Goal: Transaction & Acquisition: Purchase product/service

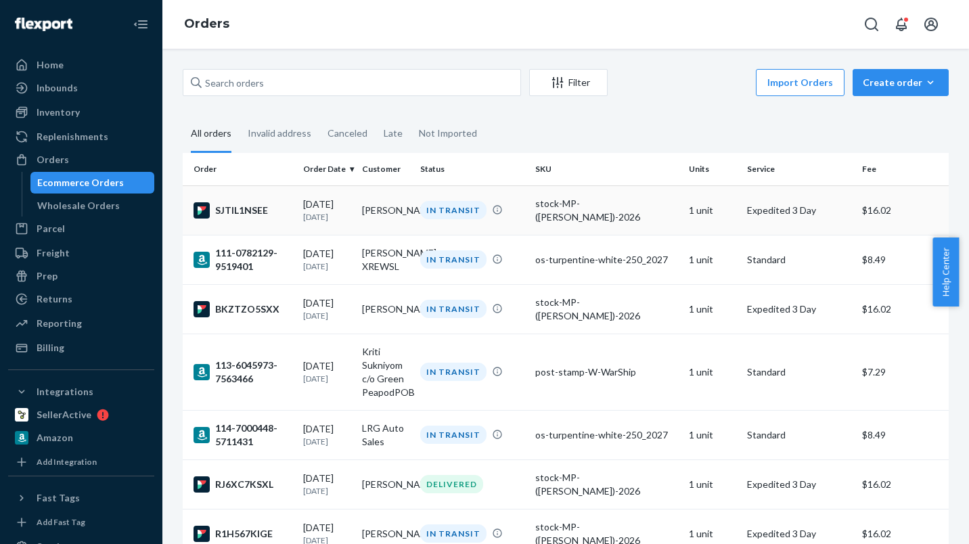
click at [575, 207] on div "stock-MP-(Jose)-2026" at bounding box center [606, 210] width 142 height 27
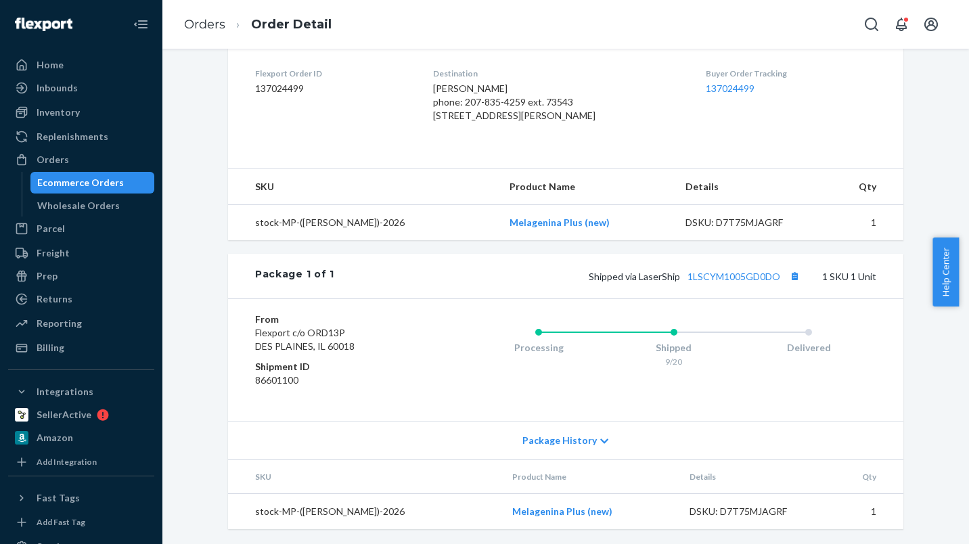
scroll to position [343, 0]
click at [791, 284] on button "Copy tracking number" at bounding box center [795, 275] width 18 height 18
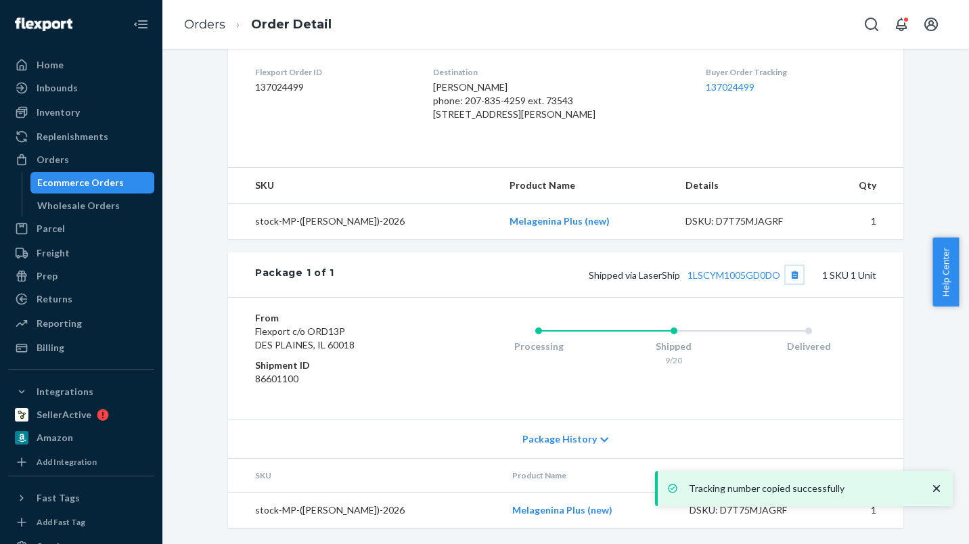
scroll to position [0, 0]
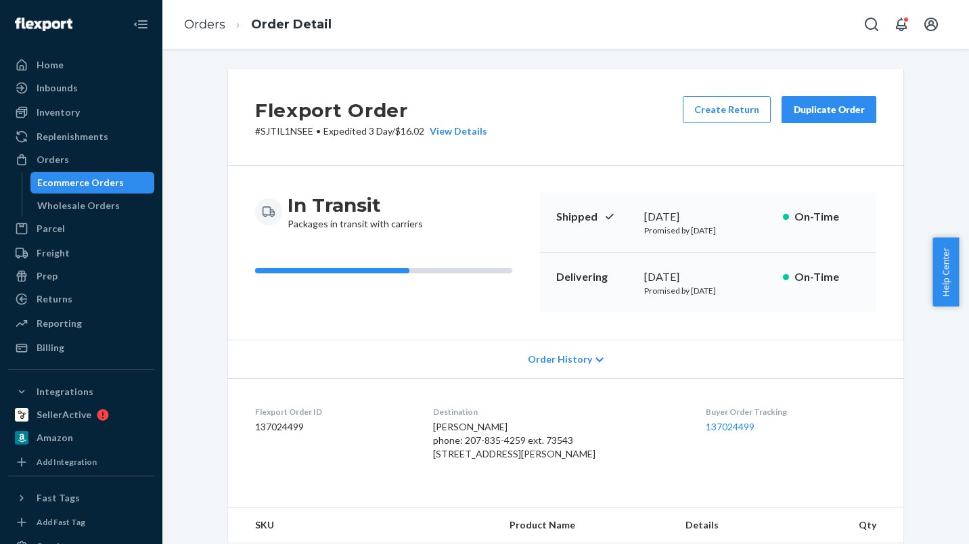
click at [808, 107] on div "Duplicate Order" at bounding box center [829, 110] width 72 height 14
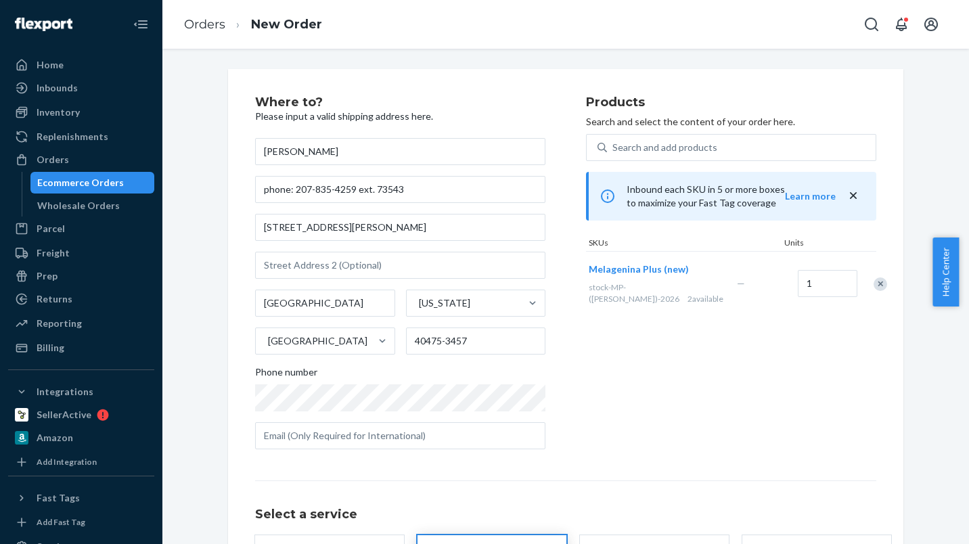
drag, startPoint x: 287, startPoint y: 156, endPoint x: 203, endPoint y: 155, distance: 83.9
click at [204, 155] on div "Where to? Please input a valid shipping address here. Florencio phone: 207-835-…" at bounding box center [566, 370] width 787 height 602
type input "Wenzhu Wan"
drag, startPoint x: 451, startPoint y: 189, endPoint x: 128, endPoint y: 190, distance: 322.9
click at [135, 190] on div "Home Inbounds Shipping Plans Problems Inventory Products Replenishments Orders …" at bounding box center [484, 272] width 969 height 544
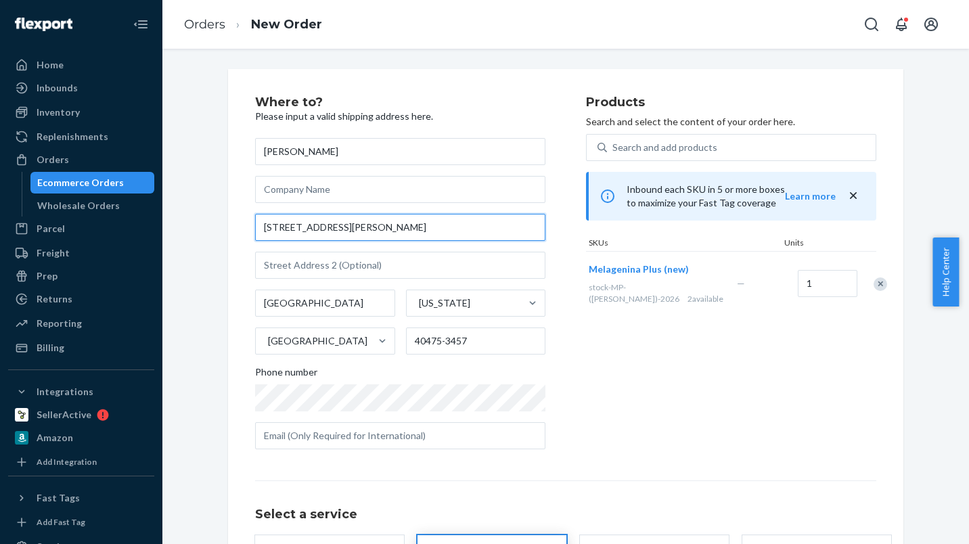
drag, startPoint x: 377, startPoint y: 229, endPoint x: 158, endPoint y: 225, distance: 219.4
click at [181, 225] on div "Where to? Please input a valid shipping address here. Wenzhu Wan 101 Dixie Plz …" at bounding box center [566, 376] width 787 height 615
paste input "202, Unit 1, Building 2, Quanjingtianyuan Renyuan"
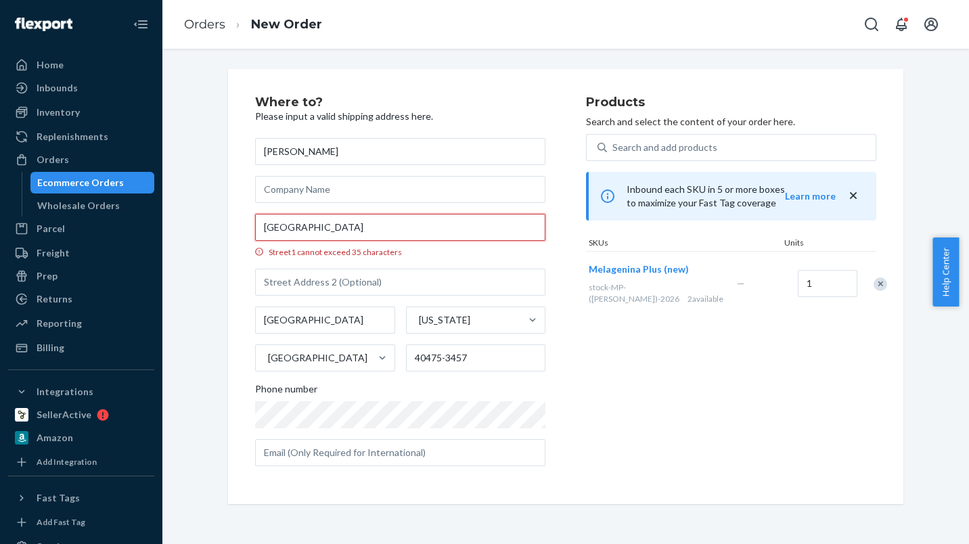
drag, startPoint x: 278, startPoint y: 228, endPoint x: 305, endPoint y: 228, distance: 26.4
click at [305, 228] on input "1202, Unit 1, Building 2, Quanjingtianyuan Renyuan" at bounding box center [400, 227] width 290 height 27
drag, startPoint x: 289, startPoint y: 228, endPoint x: 330, endPoint y: 227, distance: 41.3
click at [330, 227] on input "1202-1, Building 2, Quanjingtianyuan Renyuan" at bounding box center [400, 227] width 290 height 27
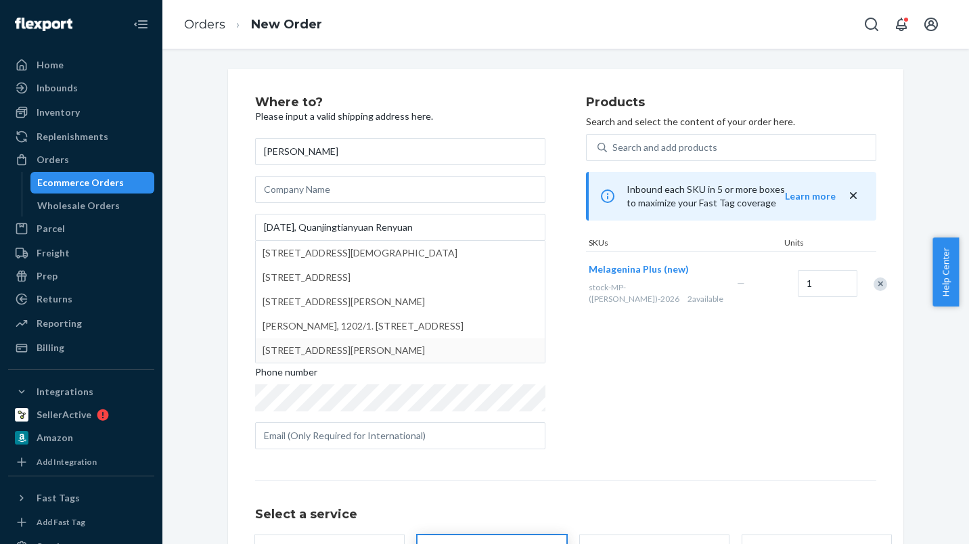
click at [617, 372] on div "Products Search and select the content of your order here. Search and add produ…" at bounding box center [731, 278] width 290 height 364
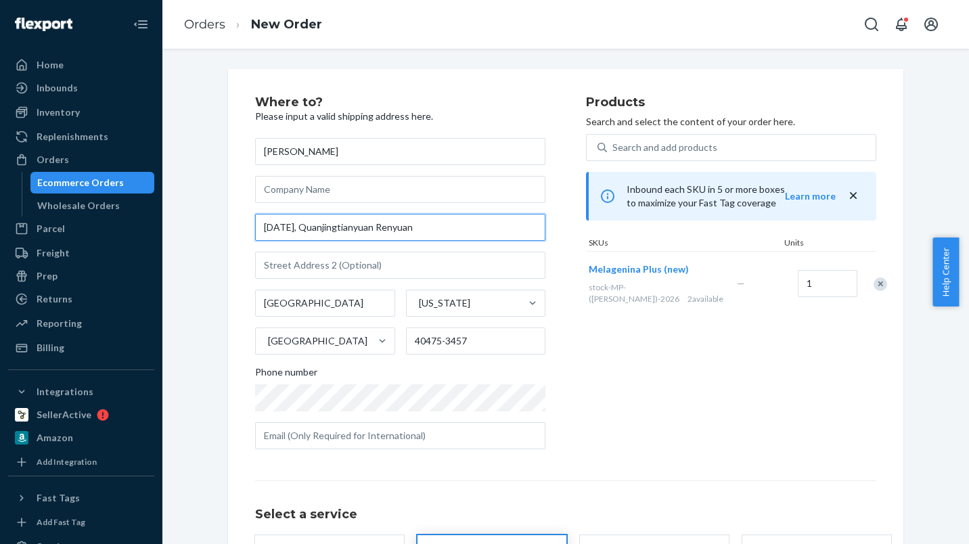
drag, startPoint x: 433, startPoint y: 229, endPoint x: 305, endPoint y: 230, distance: 127.3
click at [305, 230] on input "1202-1-2, Quanjingtianyuan Renyuan" at bounding box center [400, 227] width 290 height 27
paste input "T"
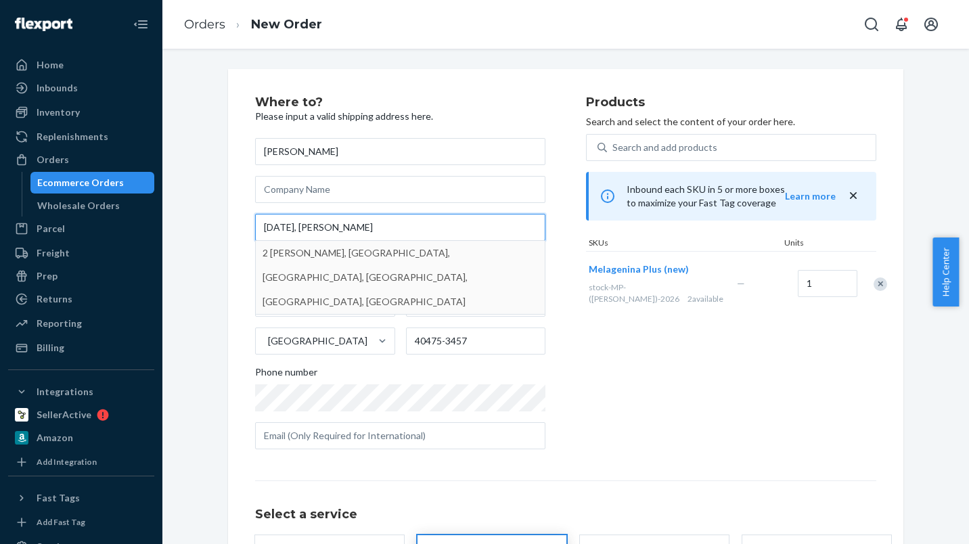
type input "1202-1-2, Quanjing Tianyuan Renyuan"
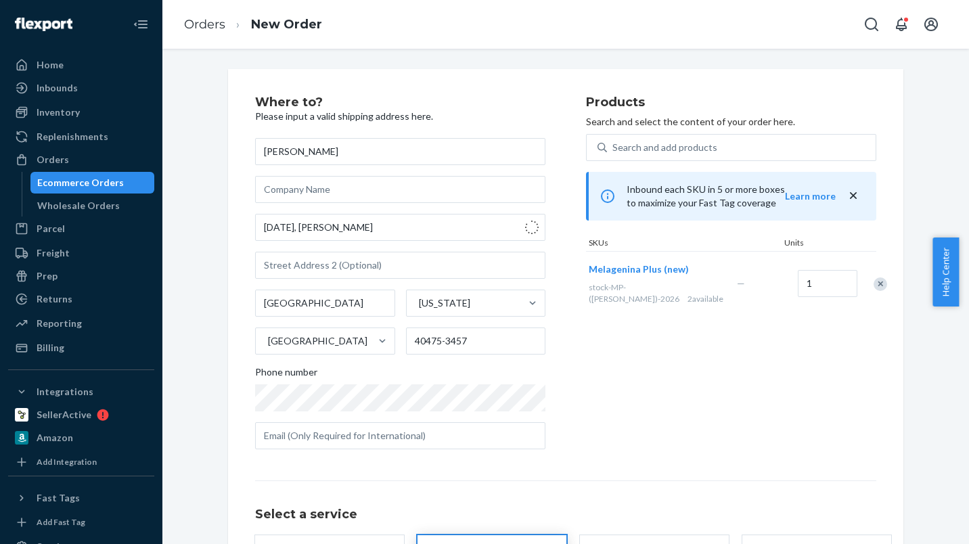
type input "槐荫区 - Ji Nan Shi"
type input "250024"
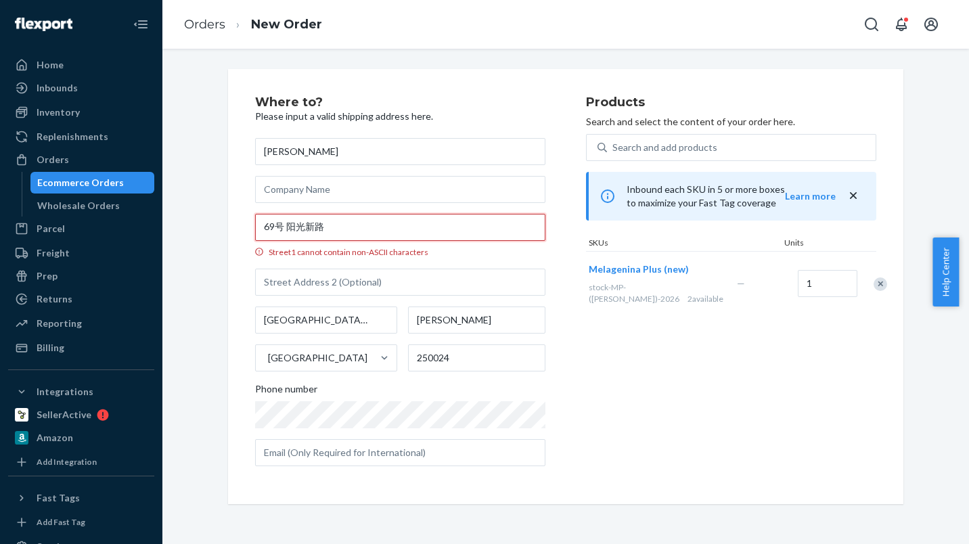
drag, startPoint x: 382, startPoint y: 228, endPoint x: 217, endPoint y: 227, distance: 165.2
click at [228, 227] on div "Where to? Please input a valid shipping address here. Wenzhu Wan 69号 阳光新路 Stree…" at bounding box center [566, 286] width 676 height 435
paste input "Quanjing Tianyuan Renyuan"
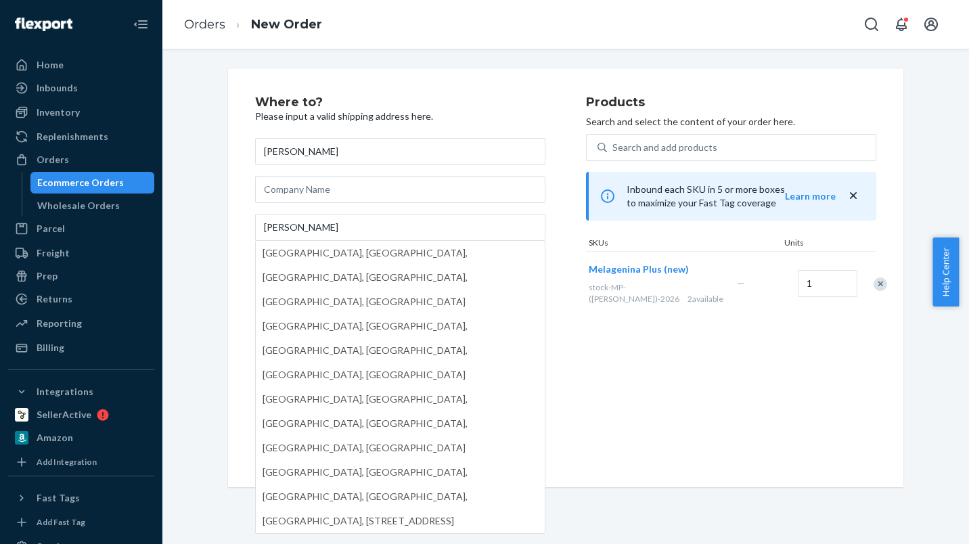
click at [218, 227] on div "Where to? Please input a valid shipping address here. Wenzhu Wan Quanjing Tiany…" at bounding box center [566, 278] width 696 height 418
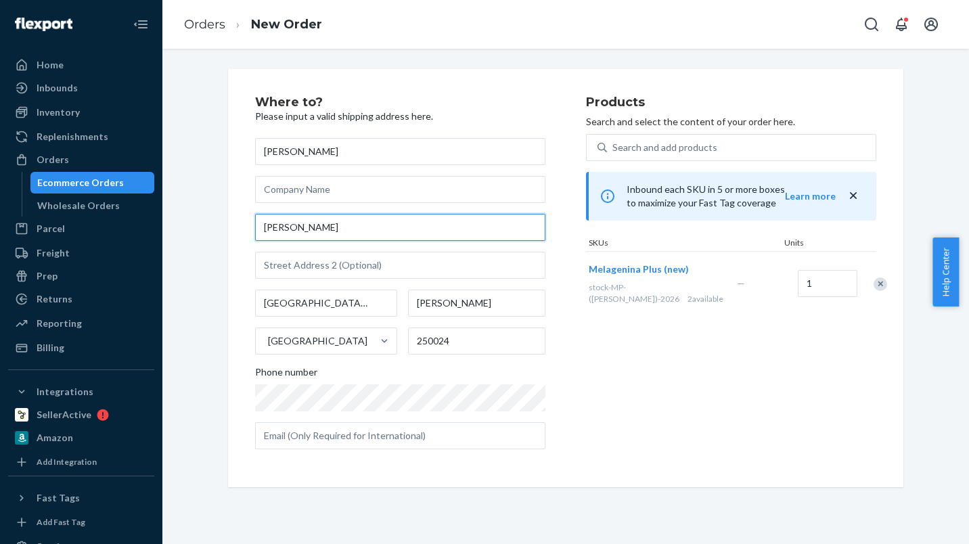
click at [255, 225] on input "Quanjing Tianyuan Renyuan" at bounding box center [400, 227] width 290 height 27
paste input "1202-1-2"
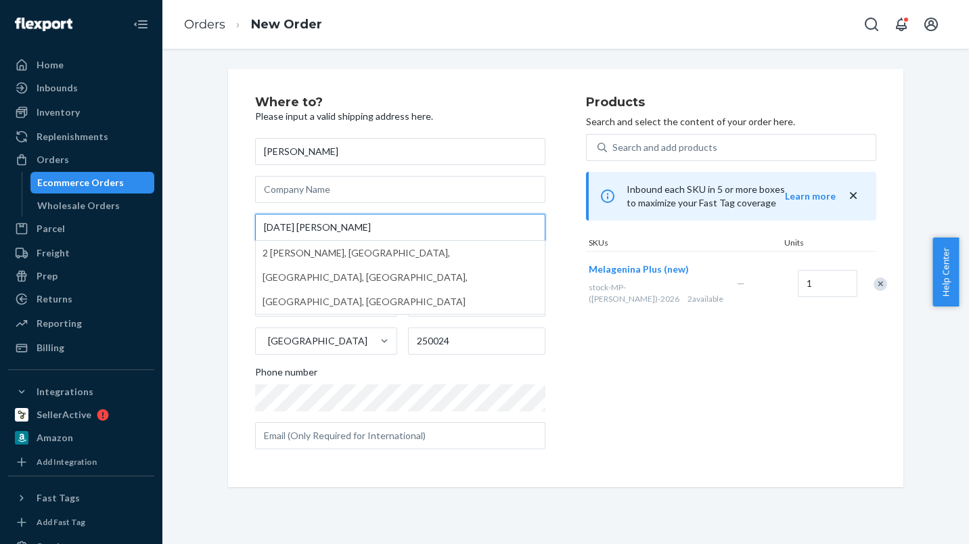
type input "1202-1-2 Quanjing Tianyuan Renyuan"
click at [184, 248] on div "Where to? Please input a valid shipping address here. Wenzhu Wan 1202-1-2 Quanj…" at bounding box center [566, 278] width 787 height 418
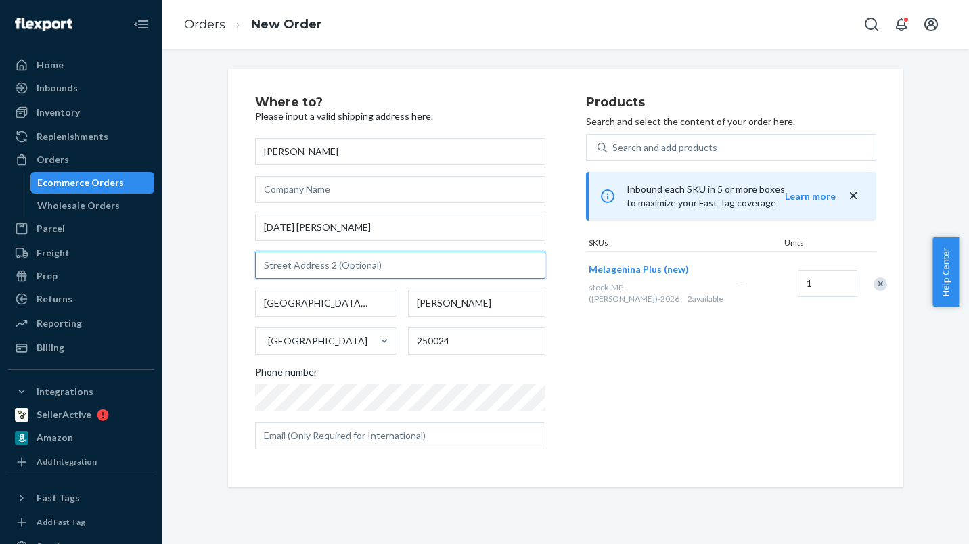
click at [390, 262] on input "text" at bounding box center [400, 265] width 290 height 27
paste input "Qilishan Street, Shizhong District"
type input "Qilishan Street, Shizhong District"
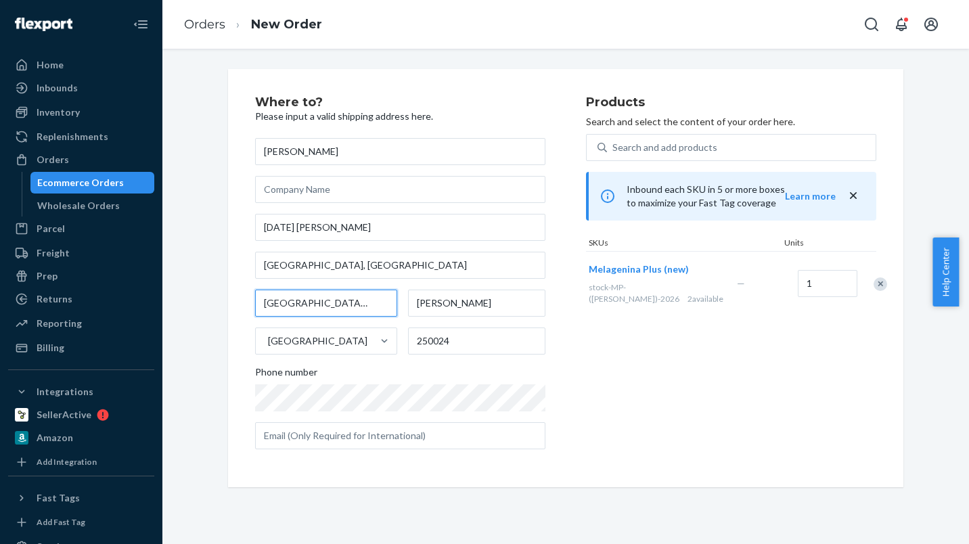
drag, startPoint x: 362, startPoint y: 303, endPoint x: 238, endPoint y: 300, distance: 123.9
click at [238, 300] on div "Where to? Please input a valid shipping address here. Wenzhu Wan 1202-1-2 Quanj…" at bounding box center [566, 278] width 676 height 418
paste input "Jinan"
click at [218, 300] on div "Where to? Please input a valid shipping address here. Wenzhu Wan 1202-1-2 Quanj…" at bounding box center [566, 278] width 696 height 418
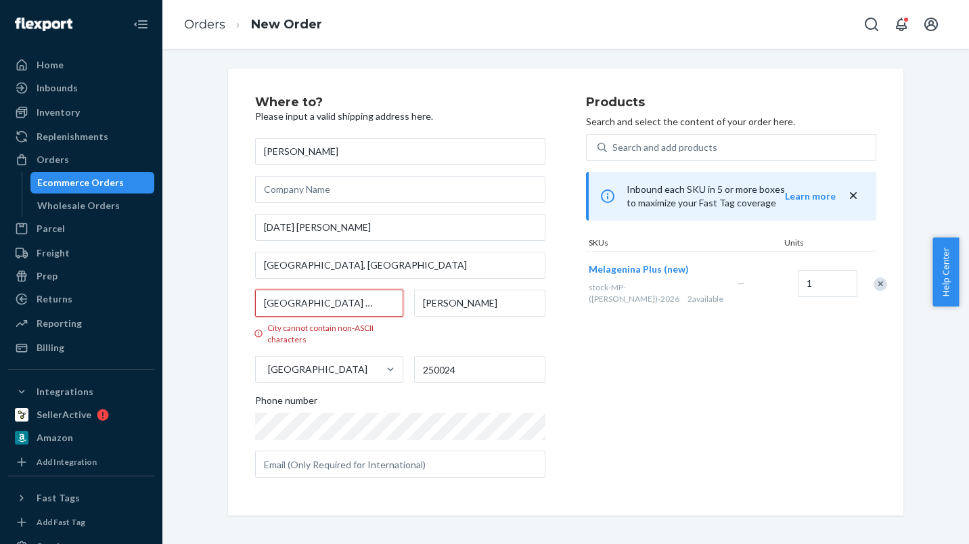
click at [291, 303] on input "槐荫区 - Ji Nan Shi" at bounding box center [329, 303] width 148 height 27
drag, startPoint x: 294, startPoint y: 301, endPoint x: 225, endPoint y: 299, distance: 69.8
click at [228, 301] on div "Where to? Please input a valid shipping address here. Wenzhu Wan 1202-1-2 Quanj…" at bounding box center [566, 292] width 676 height 447
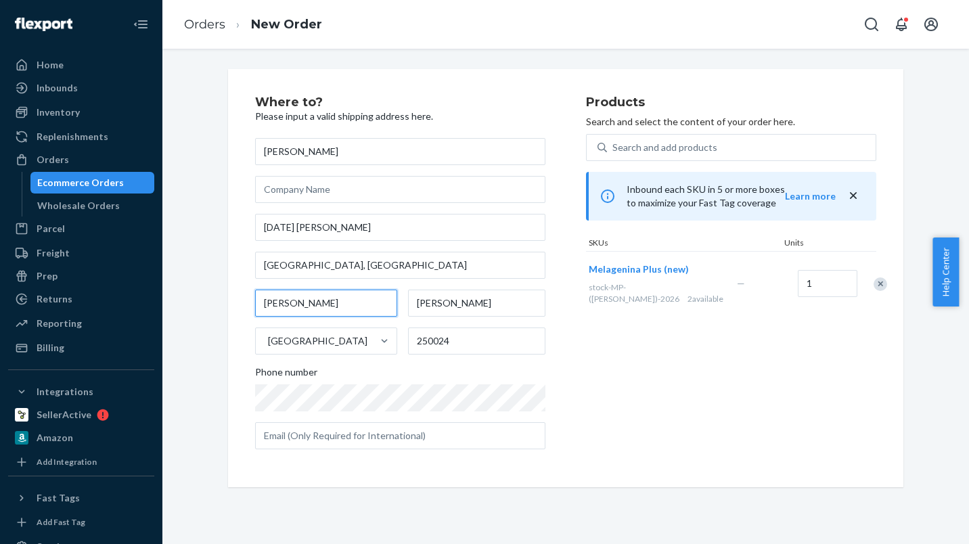
type input "Ji Nan Shi"
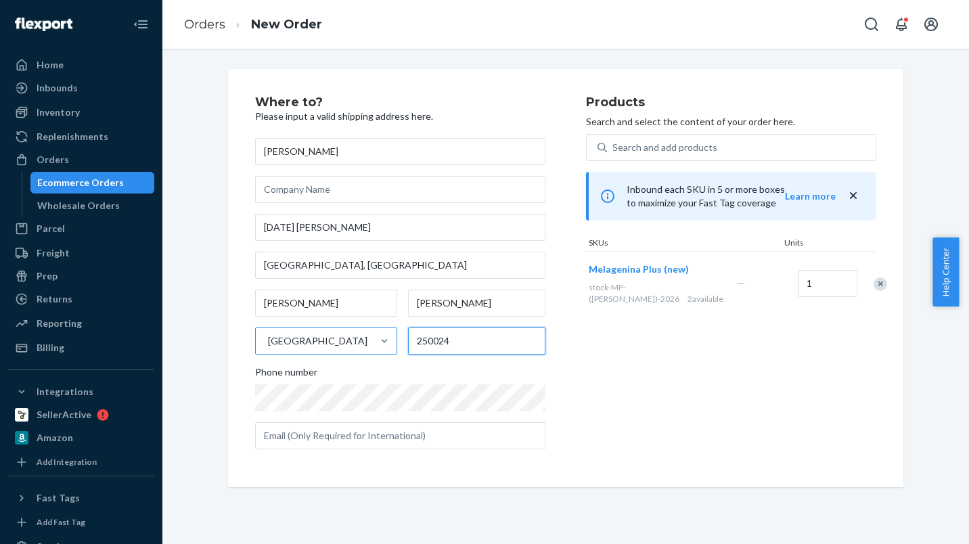
click at [332, 343] on div "Ji Nan Shi Shan Dong Sheng China 250024" at bounding box center [400, 322] width 290 height 65
paste input "00"
type input "250000"
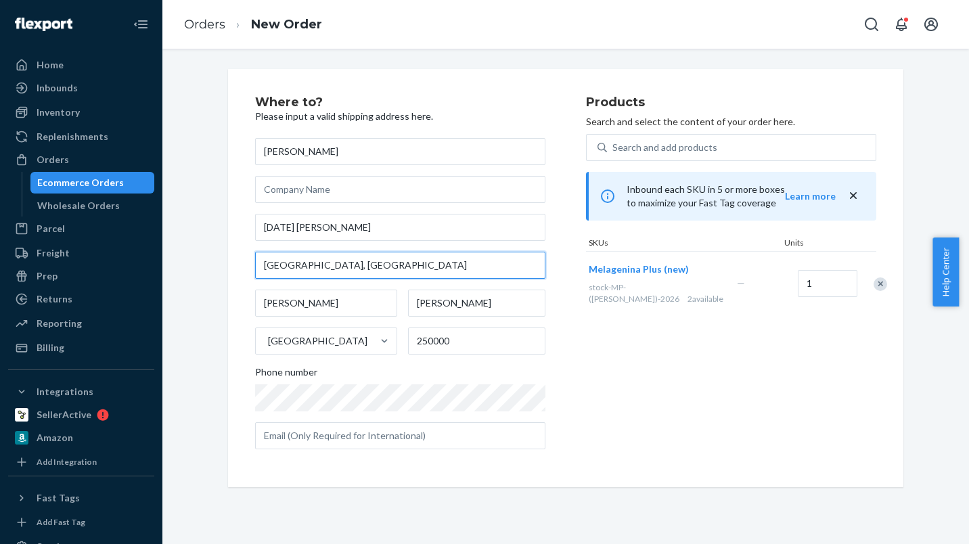
drag, startPoint x: 418, startPoint y: 267, endPoint x: 261, endPoint y: 224, distance: 162.1
click at [261, 224] on div "Wenzhu Wan 1202-1-2 Quanjing Tianyuan Renyuan Qilishan Street, Shizhong Distric…" at bounding box center [400, 293] width 290 height 311
click at [408, 267] on input "Qilishan Street, Shizhong District" at bounding box center [400, 265] width 290 height 27
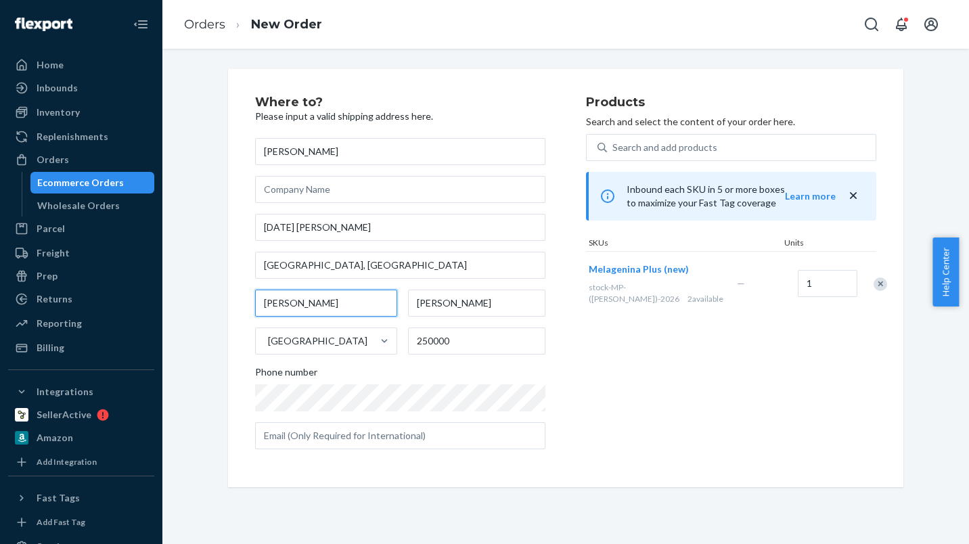
drag, startPoint x: 259, startPoint y: 301, endPoint x: 241, endPoint y: 303, distance: 17.7
click at [242, 302] on div "Where to? Please input a valid shipping address here. Wenzhu Wan 1202-1-2 Quanj…" at bounding box center [566, 278] width 676 height 418
paste input "nan"
type input "Jinan"
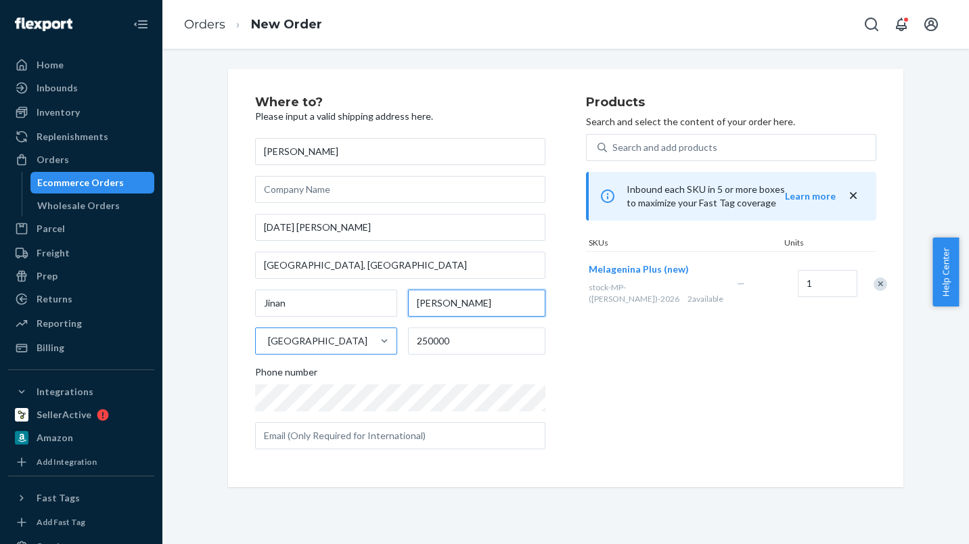
drag, startPoint x: 512, startPoint y: 307, endPoint x: 320, endPoint y: 334, distance: 194.8
click at [340, 307] on div "Jinan Shan Dong Sheng China 250000" at bounding box center [400, 322] width 290 height 65
paste input "dong"
type input "Shandong"
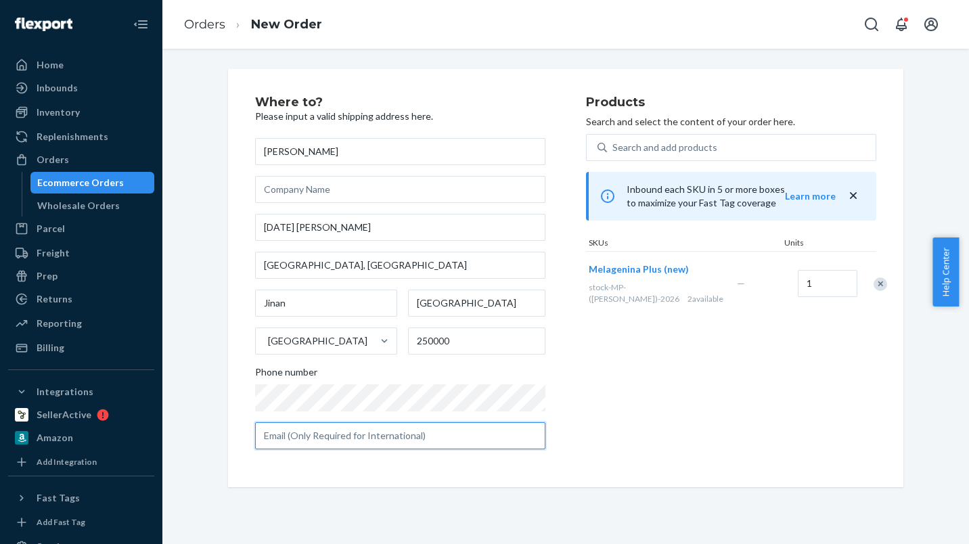
click at [449, 435] on input "text" at bounding box center [400, 435] width 290 height 27
paste input "qjwwz@163.com"
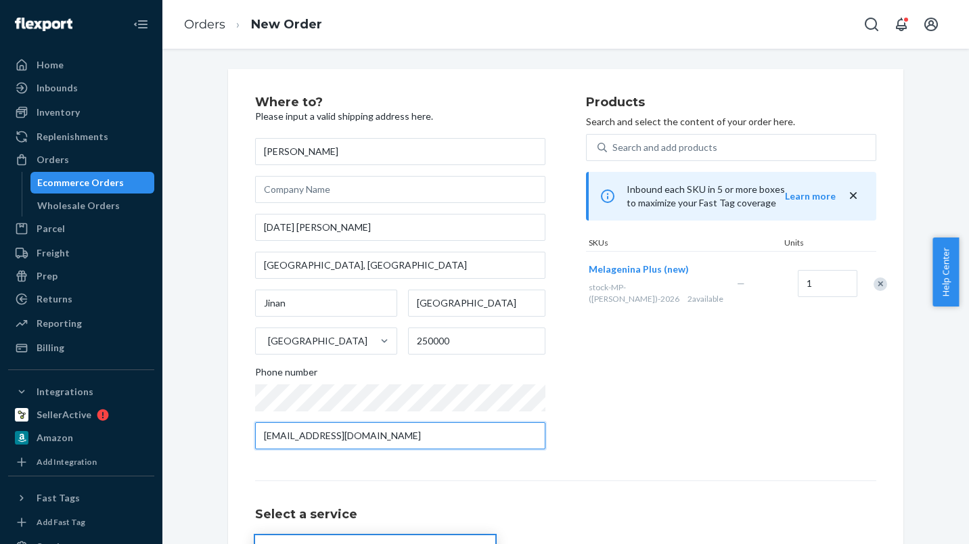
type input "qjwwz@163.com"
click at [718, 421] on div "Products Search and select the content of your order here. Search and add produ…" at bounding box center [731, 278] width 290 height 364
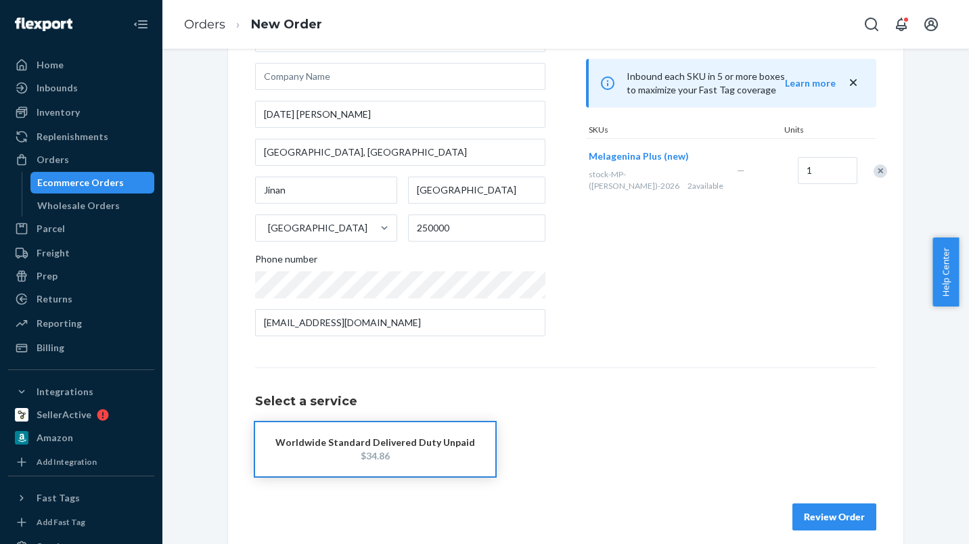
scroll to position [126, 0]
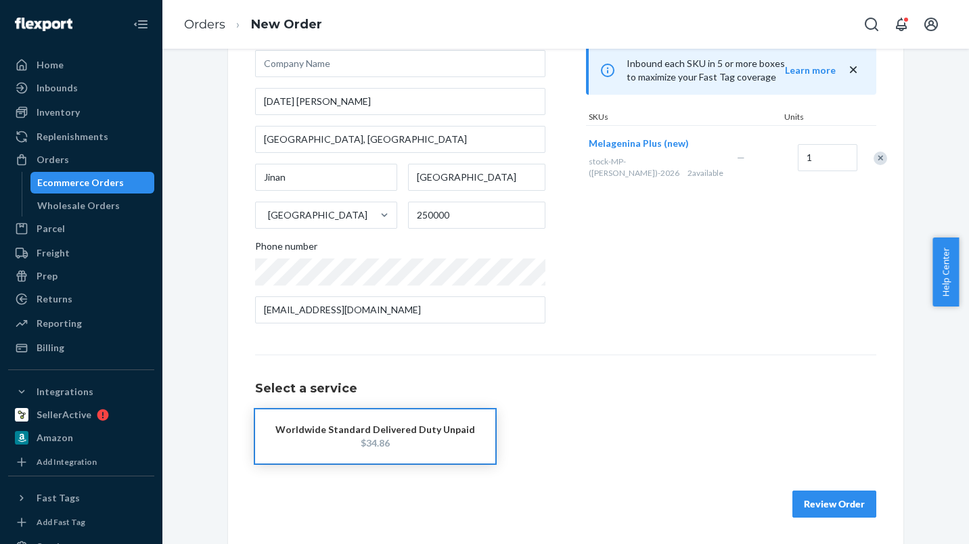
click at [396, 446] on div "$34.86" at bounding box center [376, 444] width 200 height 14
click at [829, 504] on button "Review Order" at bounding box center [835, 504] width 84 height 27
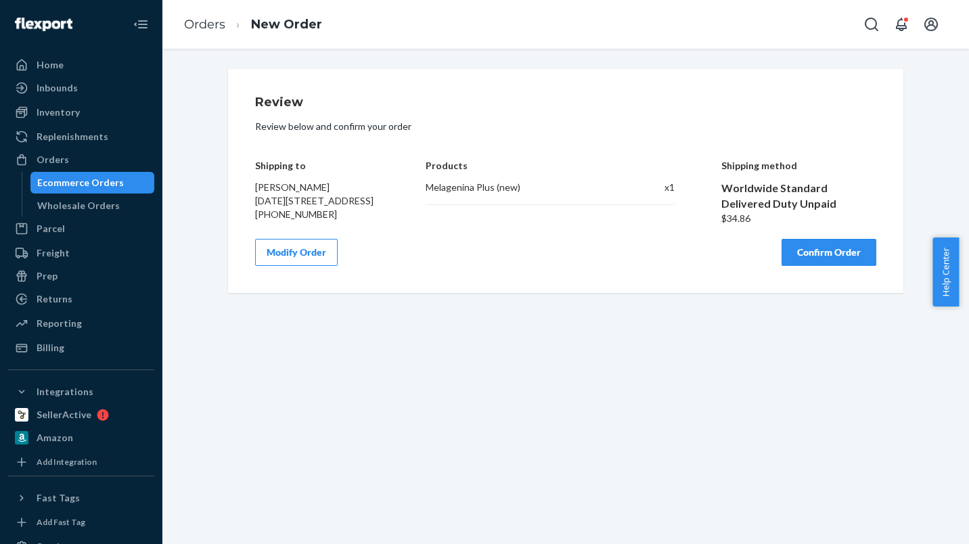
scroll to position [0, 0]
click at [204, 26] on link "Orders" at bounding box center [204, 24] width 41 height 15
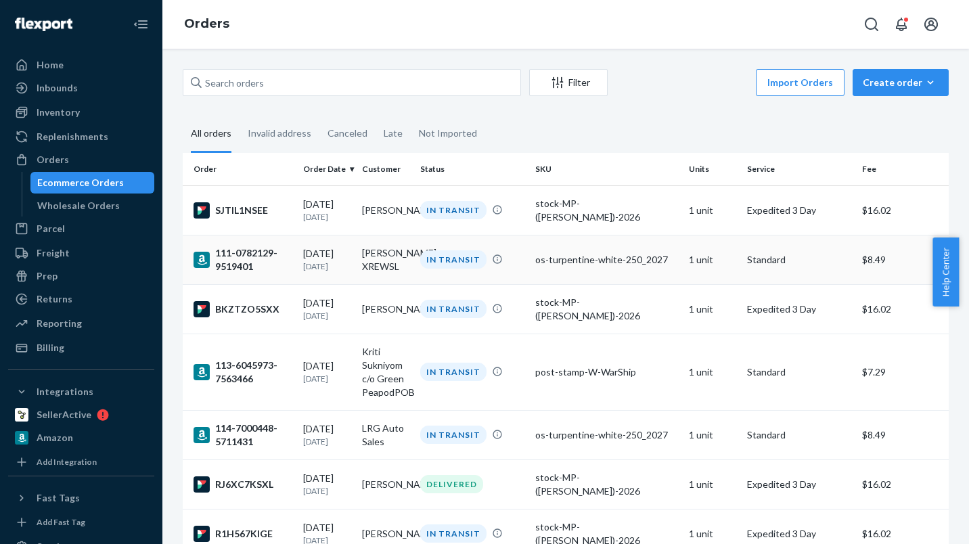
click at [389, 269] on td "[PERSON_NAME] XREWSL" at bounding box center [386, 259] width 59 height 49
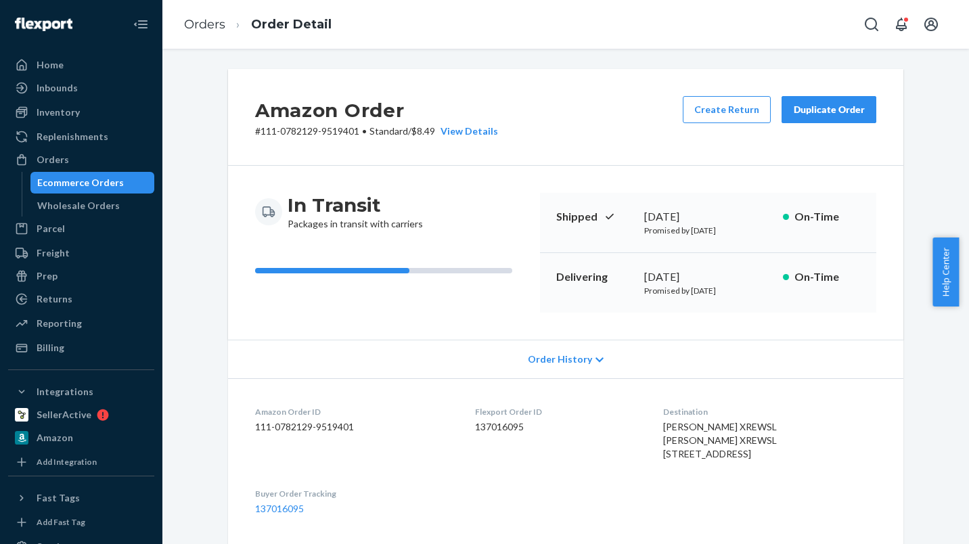
click at [866, 116] on button "Duplicate Order" at bounding box center [829, 109] width 95 height 27
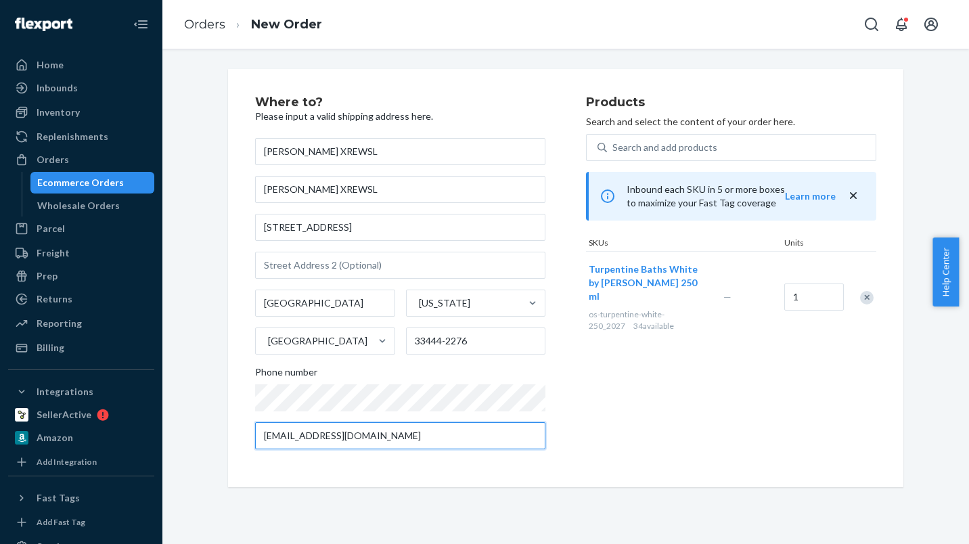
drag, startPoint x: 273, startPoint y: 432, endPoint x: 191, endPoint y: 431, distance: 81.9
click at [192, 431] on div "Where to? Please input a valid shipping address here. Inna Andreieva XREWSL Inn…" at bounding box center [566, 278] width 787 height 418
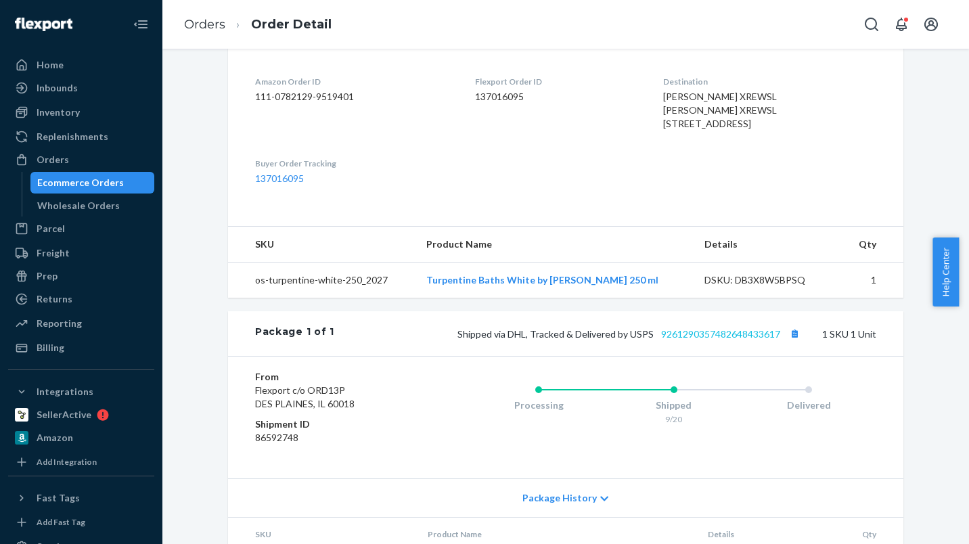
scroll to position [336, 0]
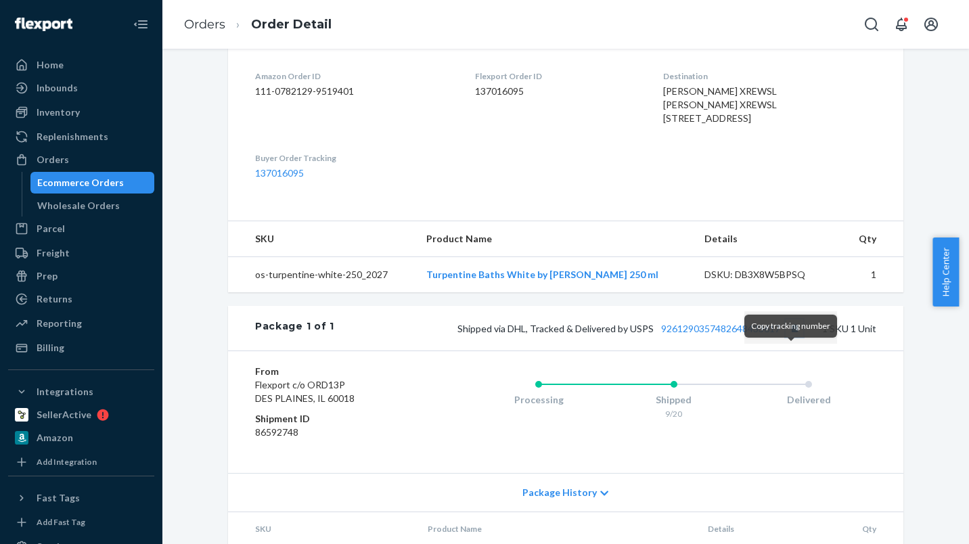
click at [789, 337] on button "Copy tracking number" at bounding box center [795, 329] width 18 height 18
click at [200, 27] on link "Orders" at bounding box center [204, 24] width 41 height 15
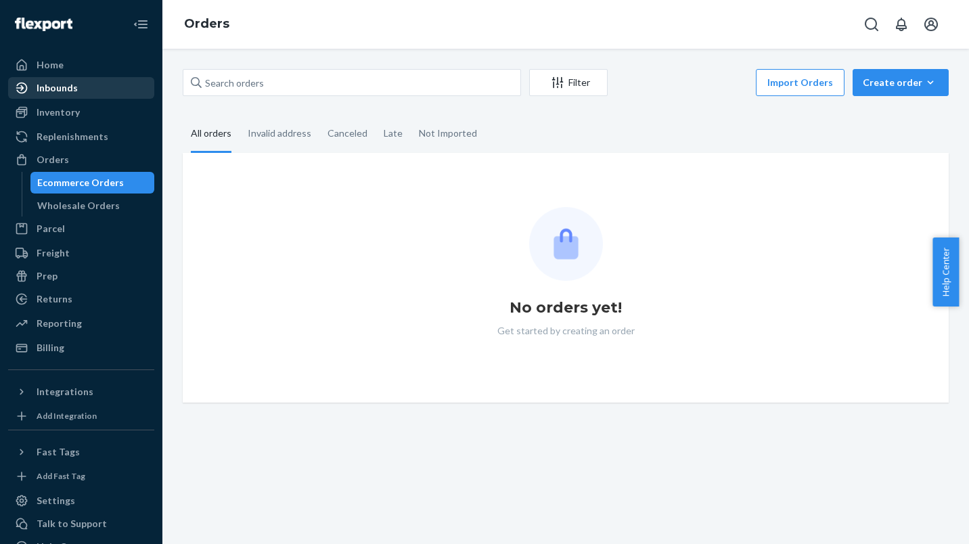
click at [68, 89] on div "Inbounds" at bounding box center [57, 88] width 41 height 14
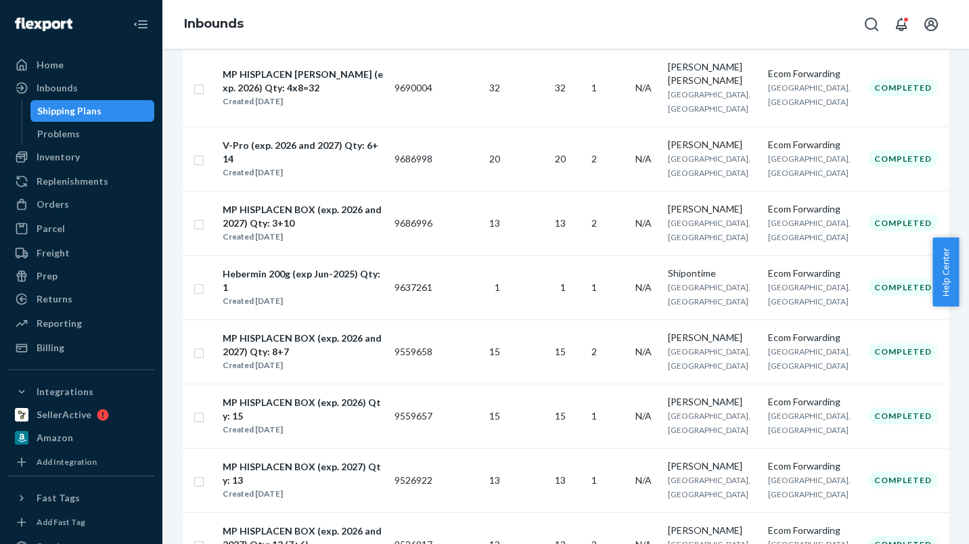
scroll to position [476, 0]
click at [260, 332] on div "MP HISPLACEN BOX (exp. 2026 and 2027) Qty: 8+7" at bounding box center [303, 345] width 160 height 27
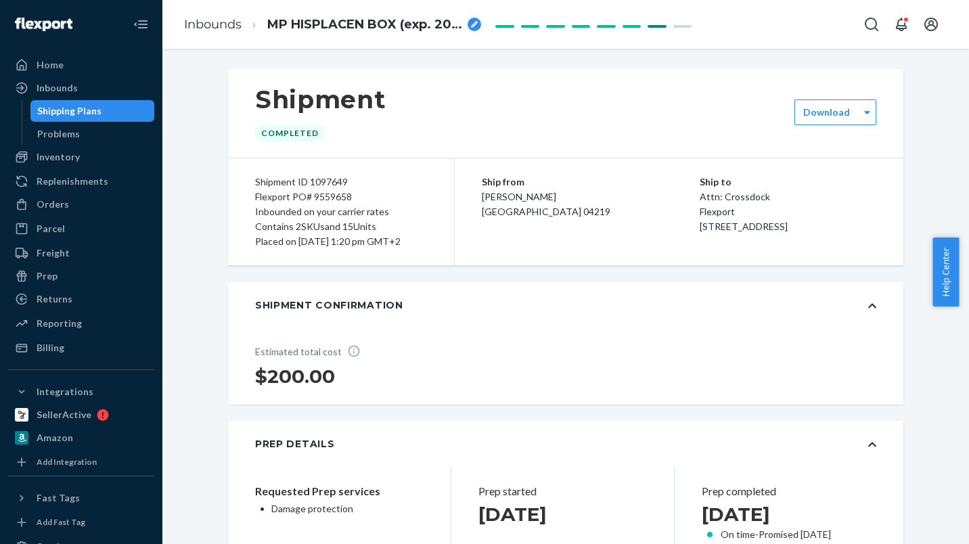
click at [479, 24] on div "breadcrumbs" at bounding box center [475, 25] width 14 height 14
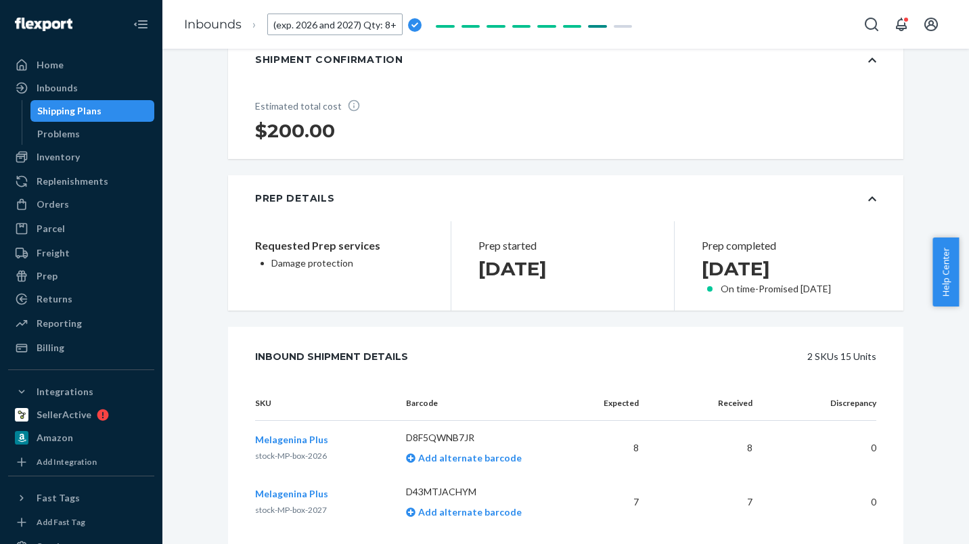
scroll to position [253, 0]
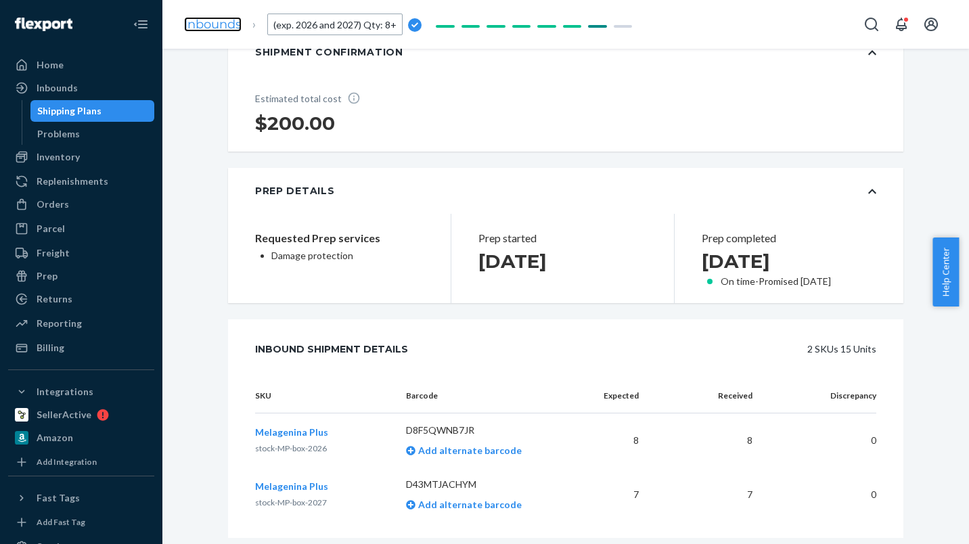
click at [220, 22] on link "Inbounds" at bounding box center [213, 24] width 58 height 15
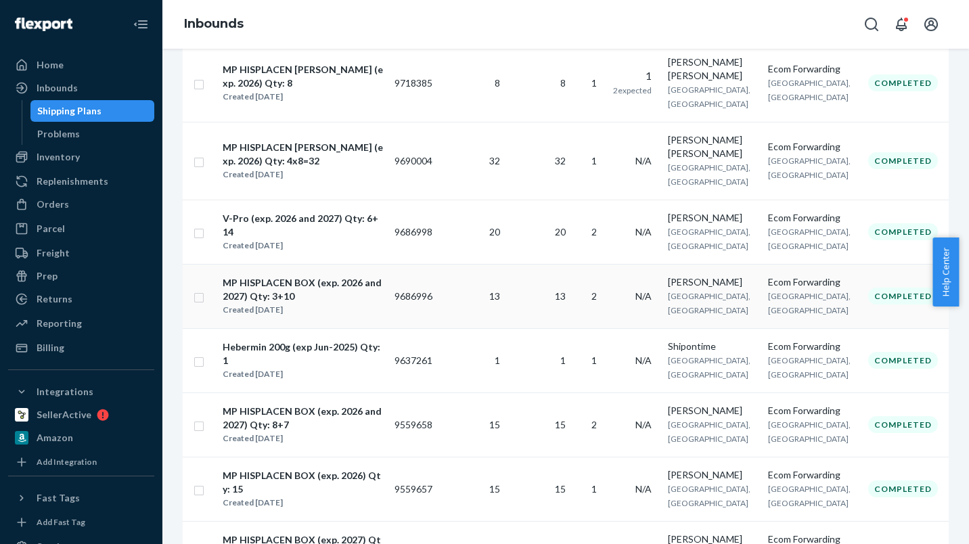
scroll to position [405, 0]
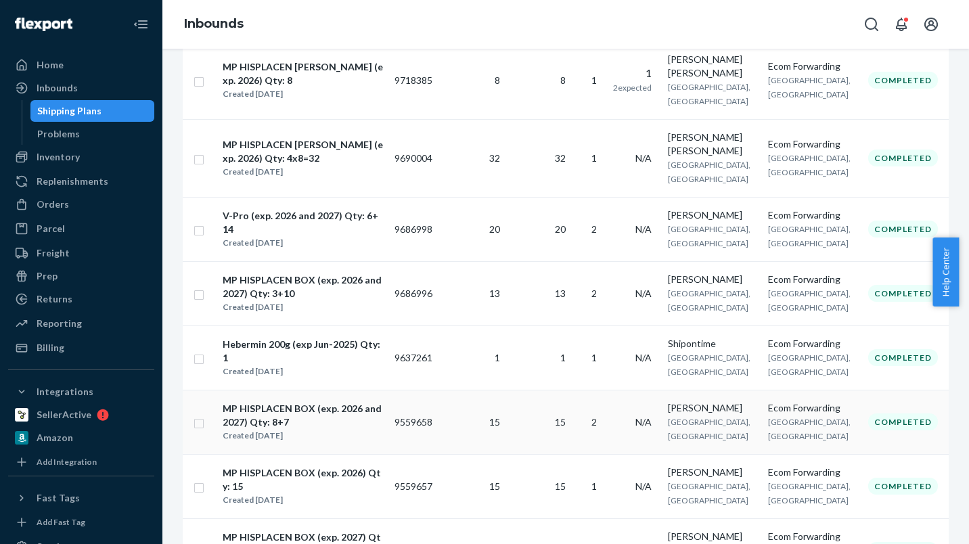
click at [202, 415] on input "checkbox" at bounding box center [199, 422] width 11 height 14
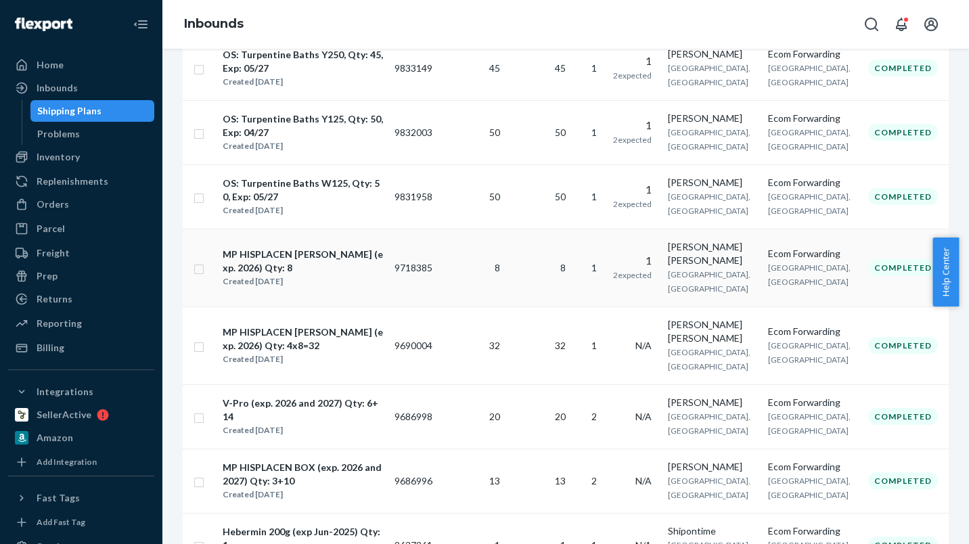
scroll to position [0, 0]
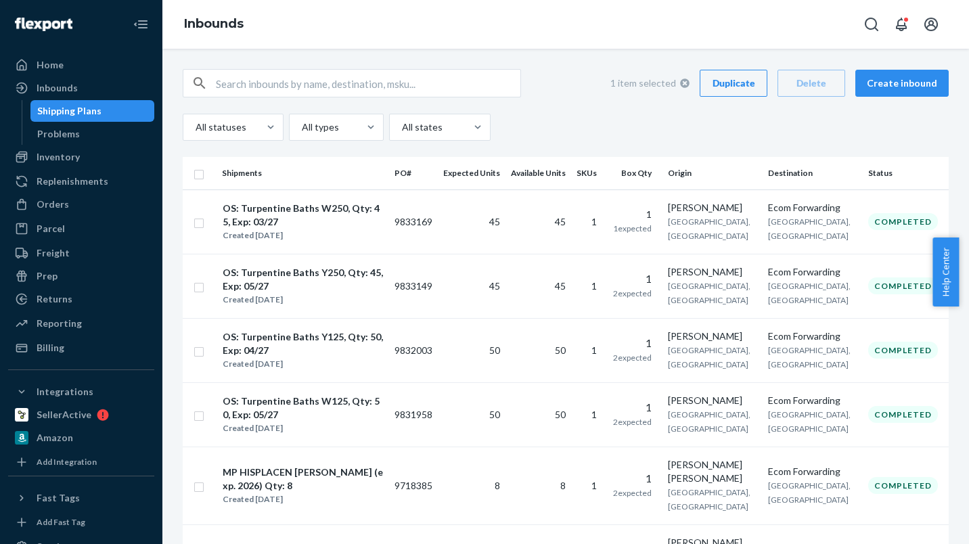
click at [718, 83] on div "Duplicate" at bounding box center [733, 83] width 45 height 14
checkbox input "false"
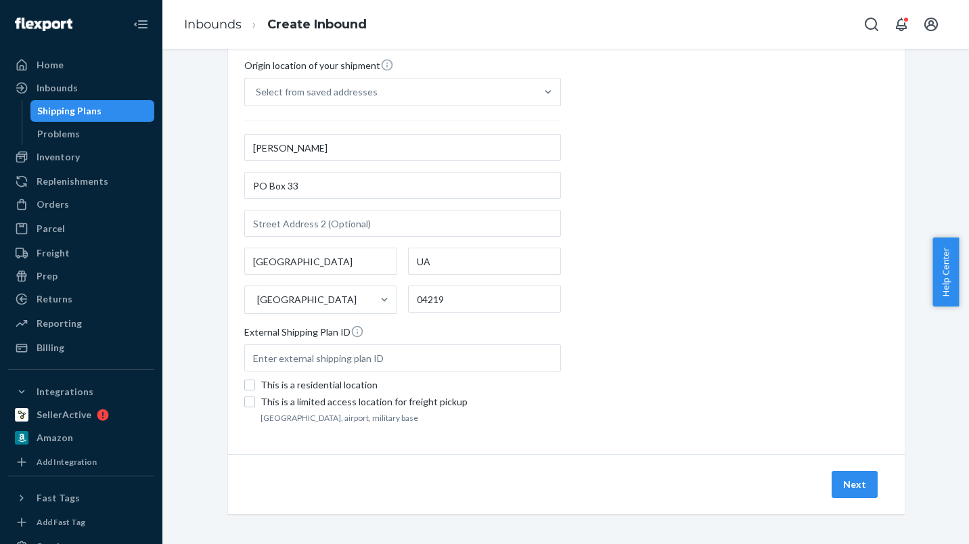
scroll to position [279, 0]
click at [842, 480] on button "Next" at bounding box center [855, 482] width 46 height 27
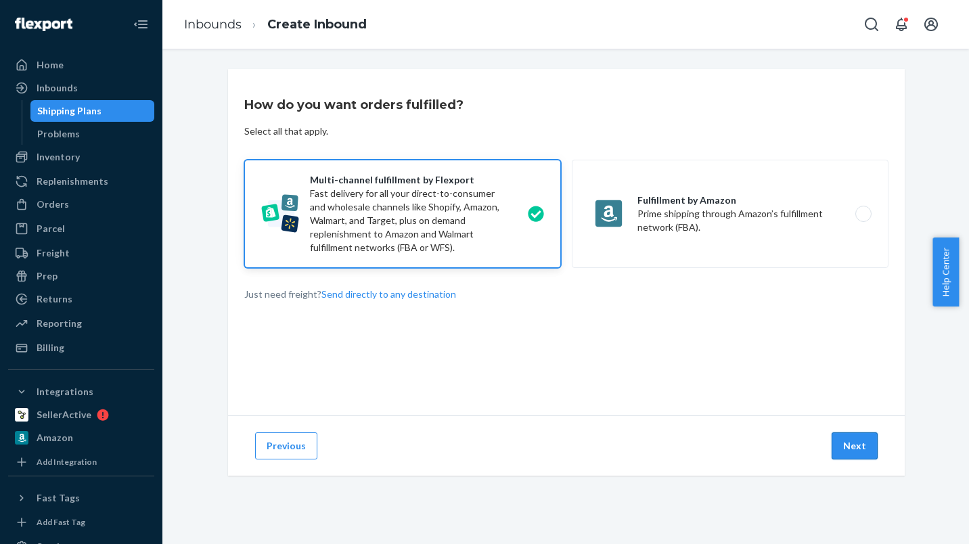
click at [844, 445] on button "Next" at bounding box center [855, 446] width 46 height 27
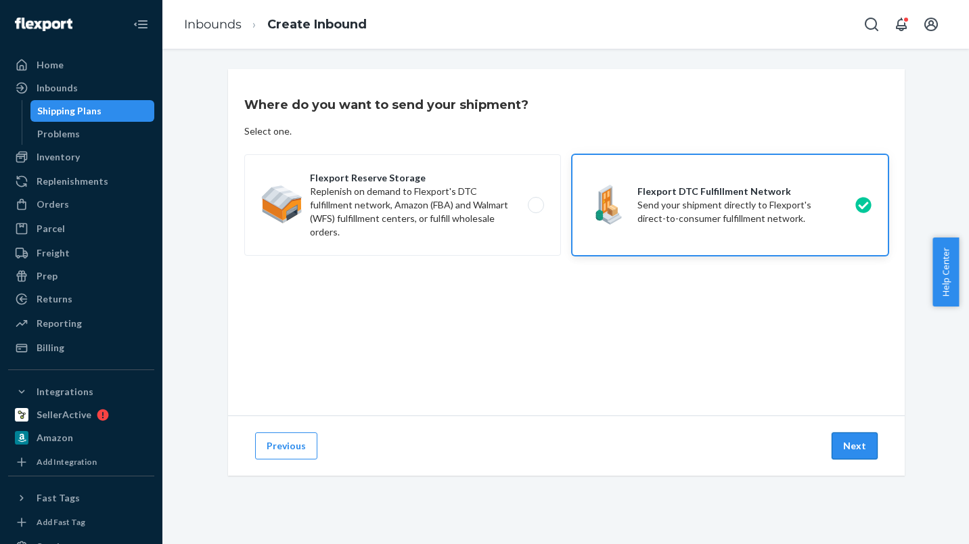
click at [850, 445] on button "Next" at bounding box center [855, 446] width 46 height 27
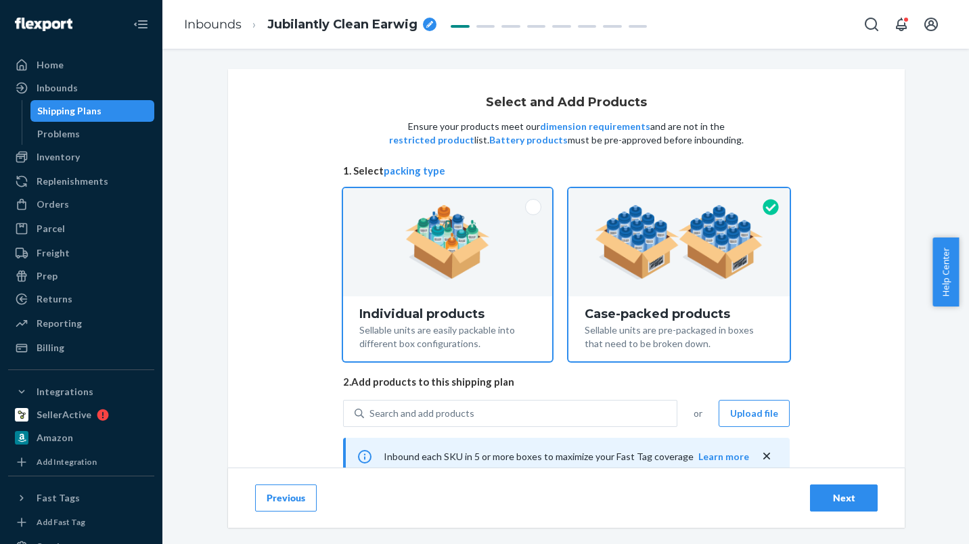
click at [447, 242] on img at bounding box center [447, 242] width 85 height 74
click at [447, 197] on input "Individual products Sellable units are easily packable into different box confi…" at bounding box center [447, 192] width 9 height 9
radio input "true"
radio input "false"
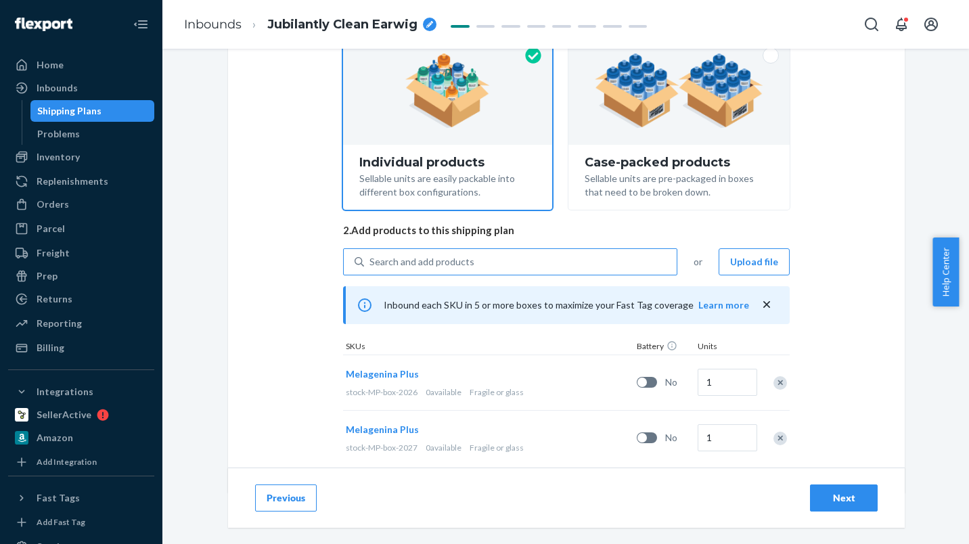
scroll to position [177, 0]
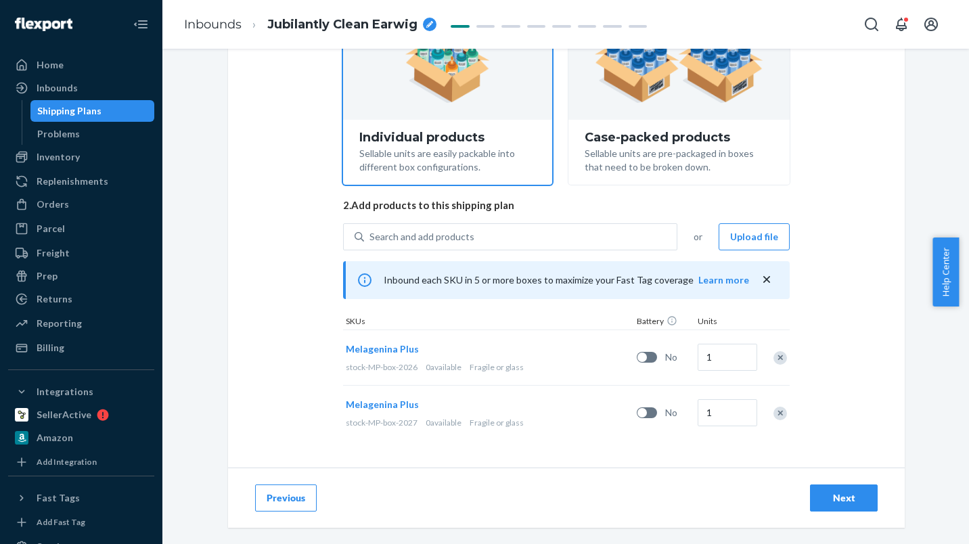
click at [776, 357] on div "Remove Item" at bounding box center [781, 358] width 14 height 14
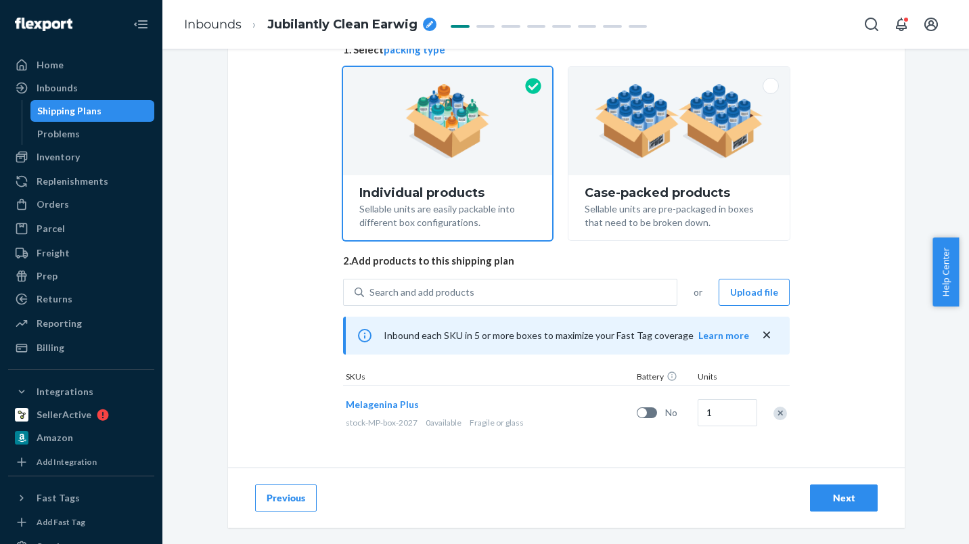
scroll to position [121, 0]
click at [729, 414] on input "1" at bounding box center [728, 412] width 60 height 27
type input "15"
click at [715, 456] on div "Select and Add Products Ensure your products meet our dimension requirements an…" at bounding box center [566, 208] width 677 height 520
drag, startPoint x: 353, startPoint y: 404, endPoint x: 362, endPoint y: 413, distance: 12.9
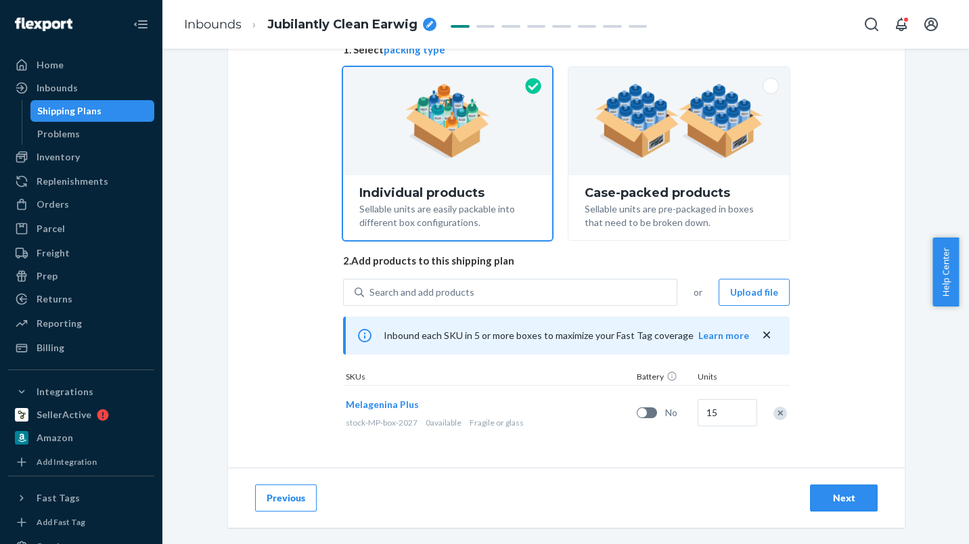
click at [290, 412] on div "Select and Add Products Ensure your products meet our dimension requirements an…" at bounding box center [566, 208] width 677 height 520
click at [370, 408] on span "Melagenina Plus" at bounding box center [382, 405] width 73 height 12
click at [834, 497] on div "Next" at bounding box center [844, 498] width 45 height 14
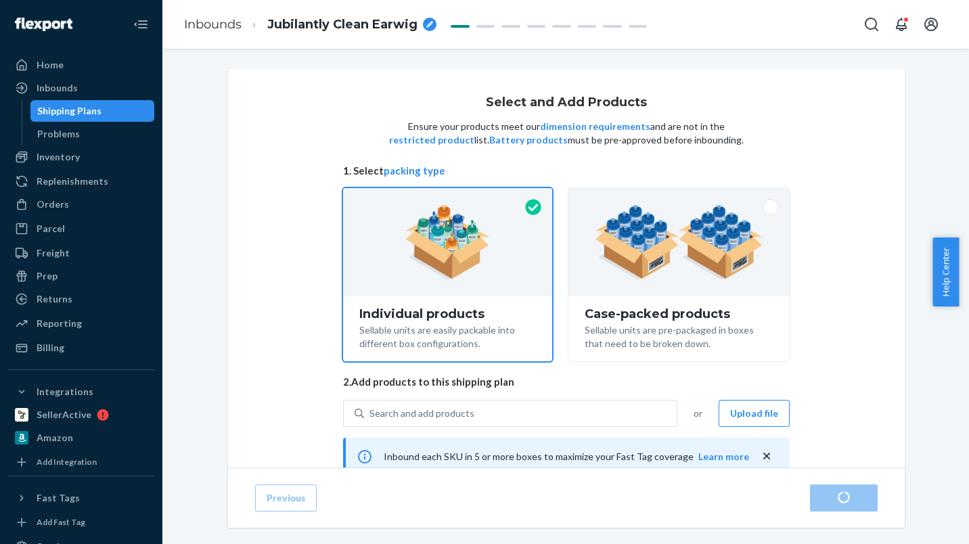
click at [431, 25] on icon "breadcrumbs" at bounding box center [429, 24] width 7 height 7
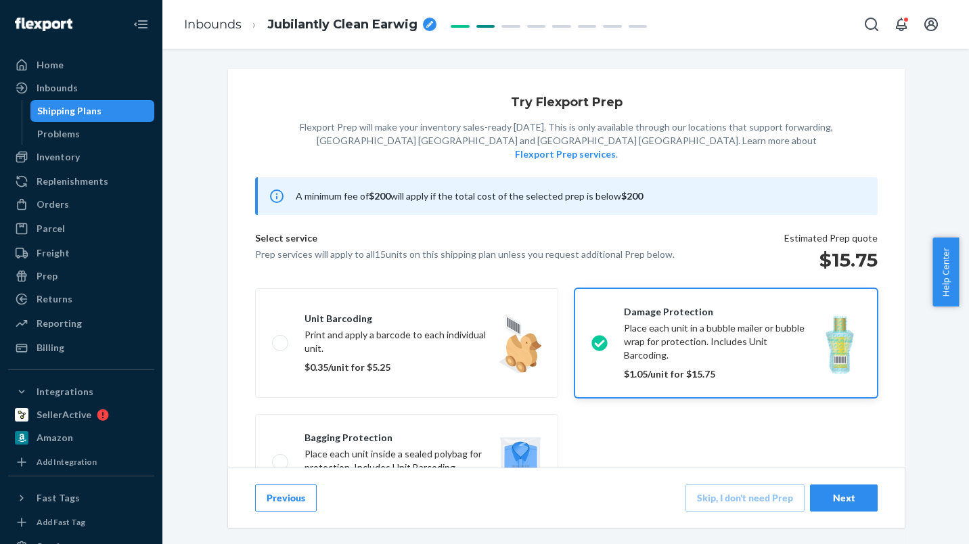
click at [429, 21] on icon "breadcrumbs" at bounding box center [429, 24] width 7 height 7
drag, startPoint x: 394, startPoint y: 23, endPoint x: 252, endPoint y: 23, distance: 141.5
click at [252, 23] on li "Jubilantly Clean Earwig" at bounding box center [332, 25] width 180 height 22
type input "MP HISPLACEN BOX (exp. 2026 and 2027) Qty: 8+7"
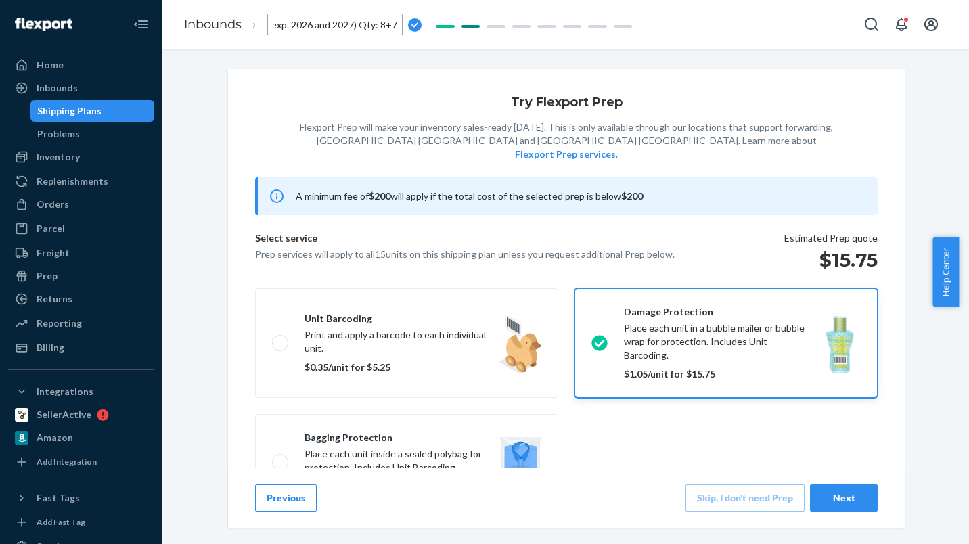
scroll to position [0, 93]
click at [470, 23] on div "breadcrumbs" at bounding box center [475, 25] width 14 height 14
type input "MP HISPLACEN BOX (exp. 2027) Qty: 15"
click at [357, 59] on div "Try Flexport Prep Flexport Prep will make your inventory sales-ready within 3 d…" at bounding box center [565, 296] width 807 height 495
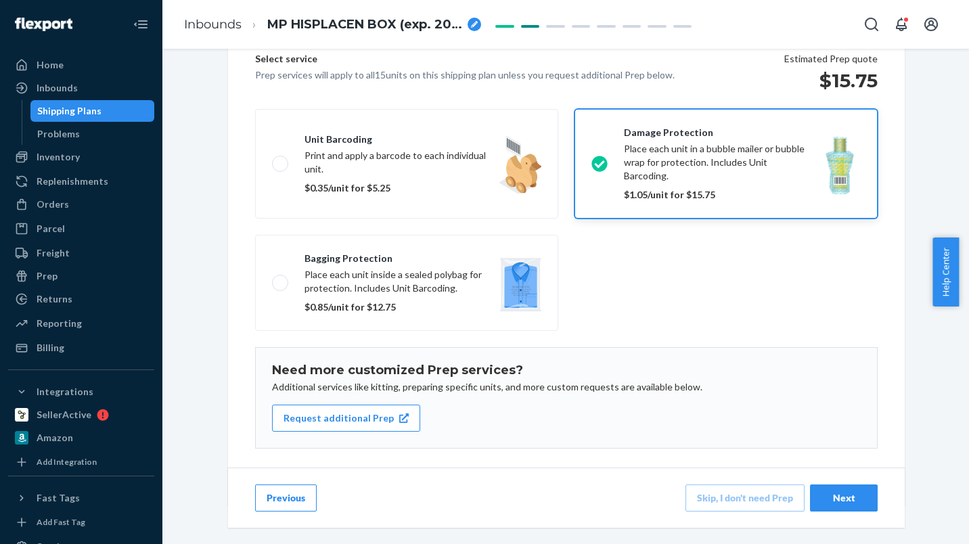
scroll to position [190, 0]
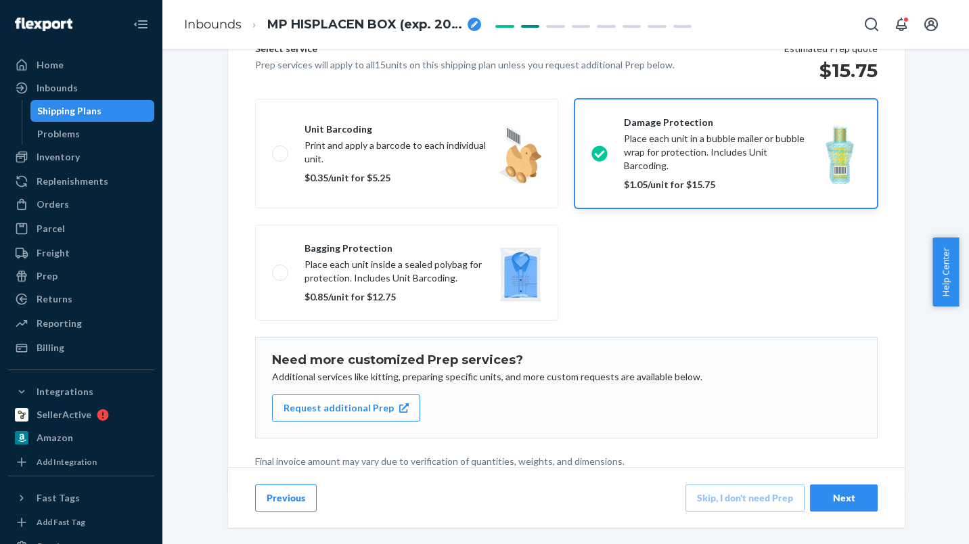
click at [850, 502] on div "Next" at bounding box center [844, 498] width 45 height 14
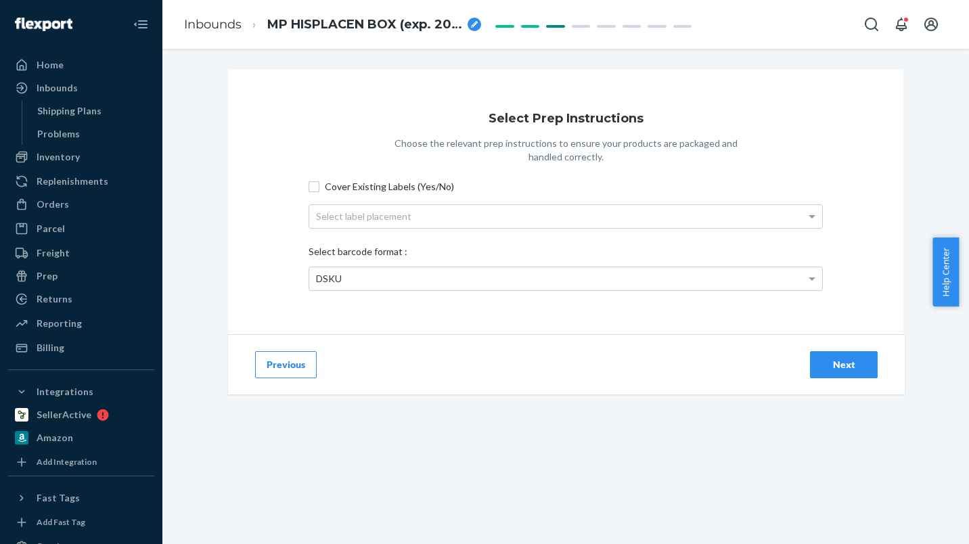
click at [833, 363] on div "Next" at bounding box center [844, 365] width 45 height 14
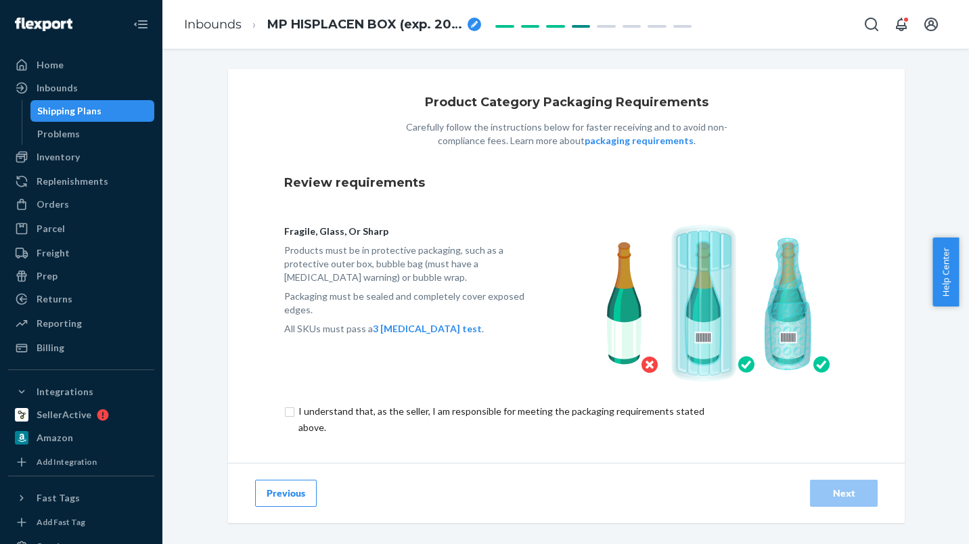
click at [371, 410] on input "checkbox" at bounding box center [509, 419] width 450 height 32
checkbox input "true"
click at [847, 488] on div "Next" at bounding box center [844, 494] width 45 height 14
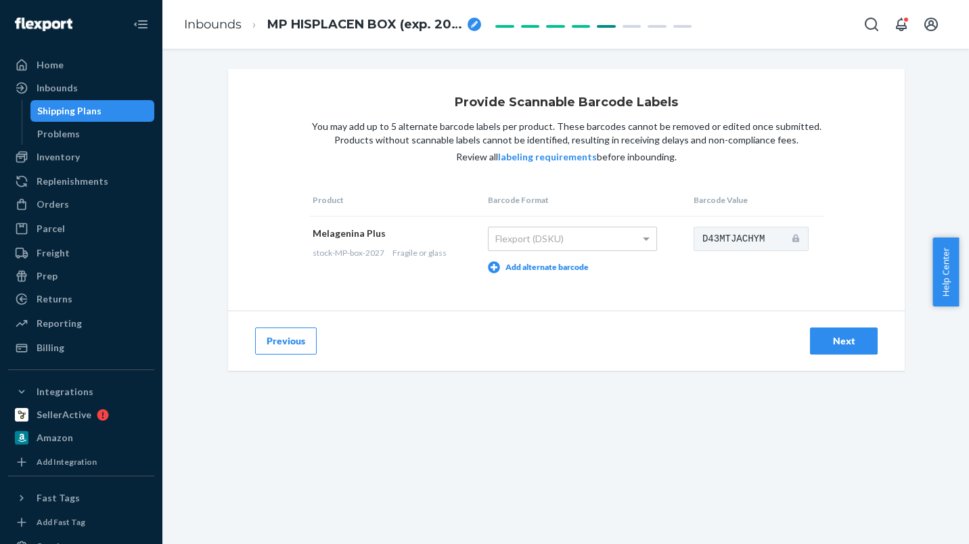
click at [838, 343] on div "Next" at bounding box center [844, 341] width 45 height 14
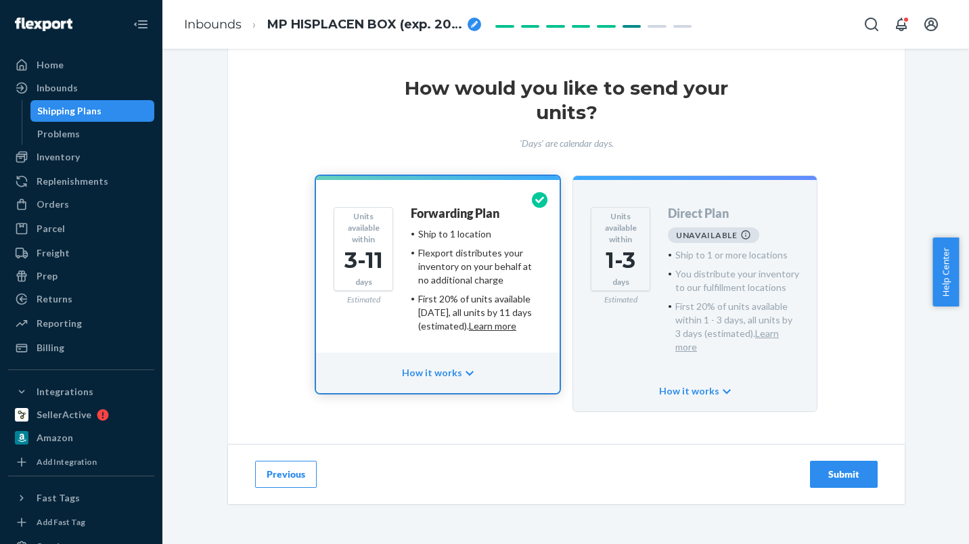
scroll to position [39, 0]
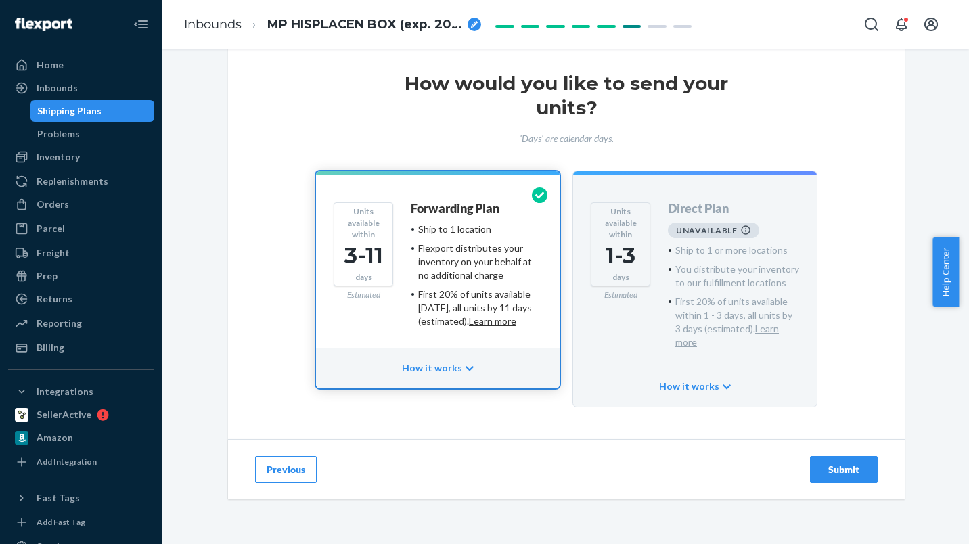
click at [843, 463] on div "Submit" at bounding box center [844, 470] width 45 height 14
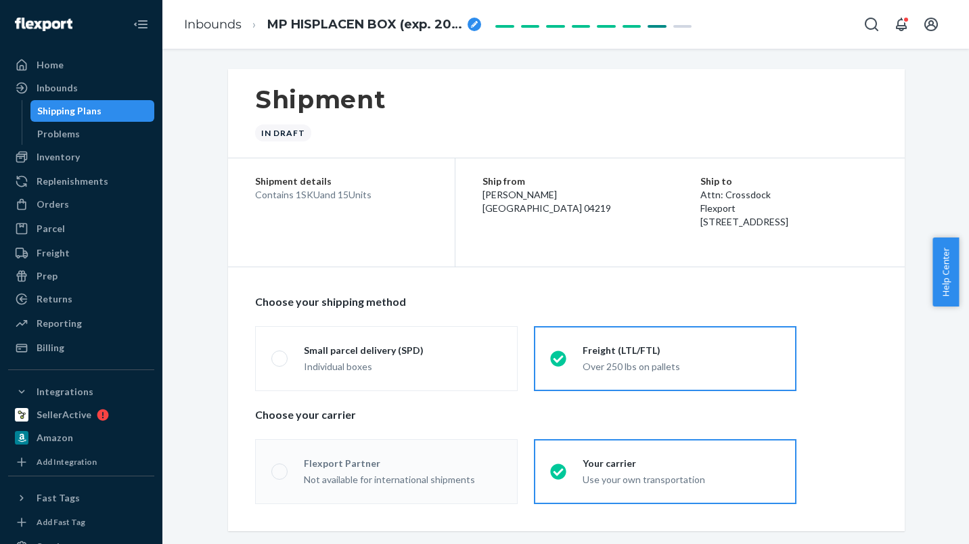
radio input "true"
radio input "false"
radio input "true"
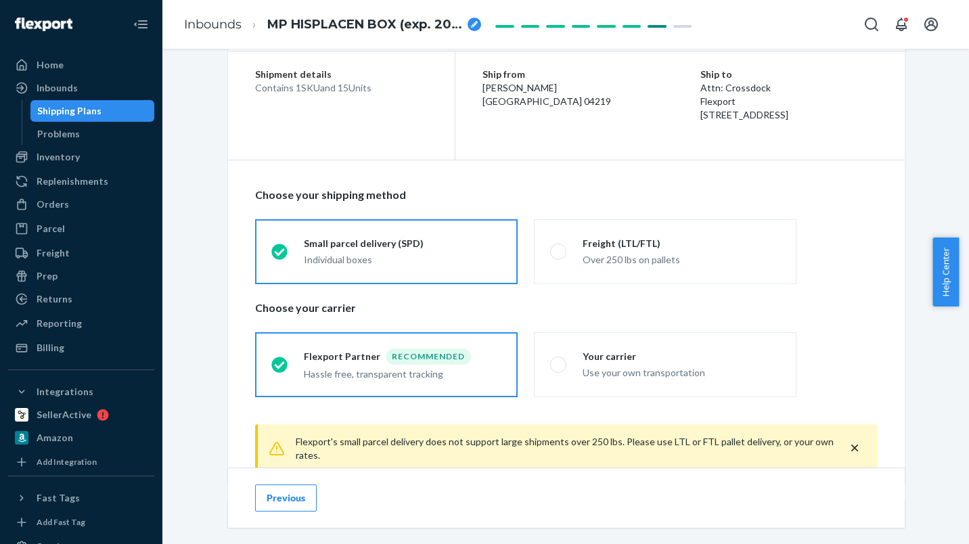
scroll to position [203, 0]
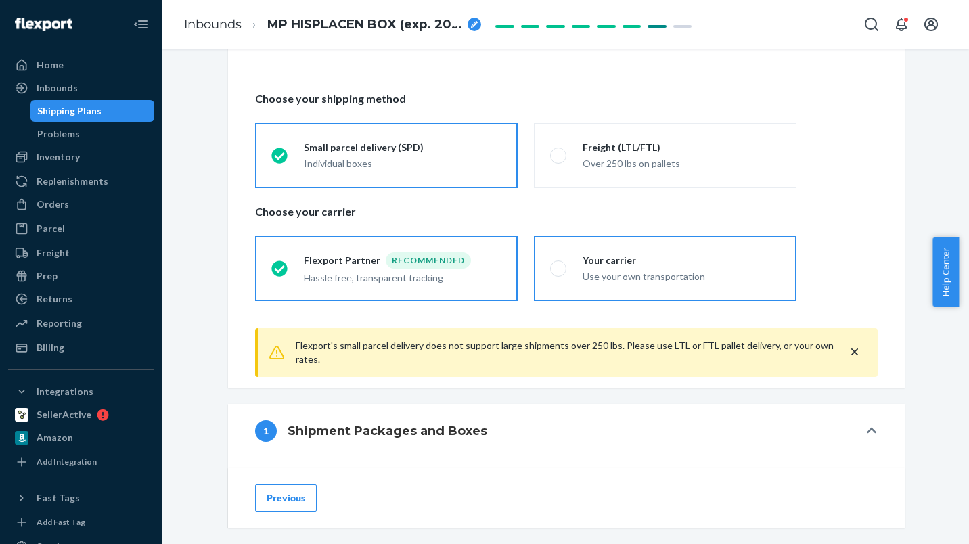
click at [558, 267] on span at bounding box center [558, 269] width 16 height 16
click at [558, 267] on input "Your carrier Use your own transportation" at bounding box center [554, 268] width 9 height 9
radio input "true"
radio input "false"
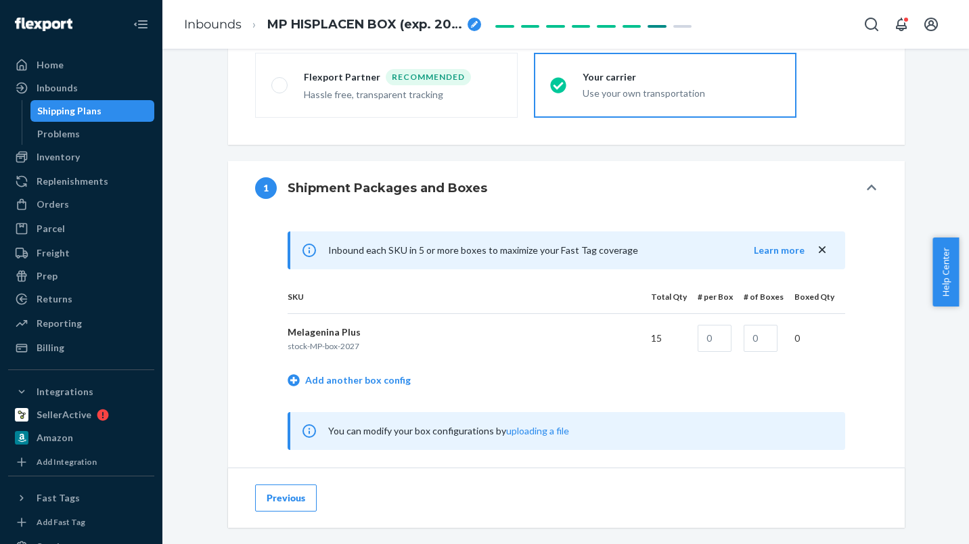
scroll to position [393, 0]
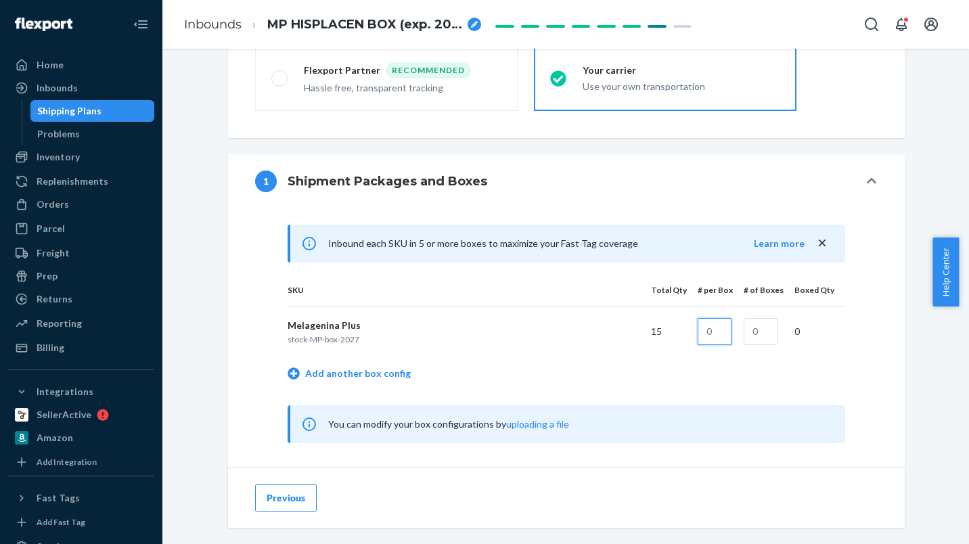
click at [718, 328] on input "text" at bounding box center [715, 331] width 34 height 27
type input "15"
click at [758, 332] on input "text" at bounding box center [761, 331] width 34 height 27
type input "1"
click at [915, 340] on div "Shipment In draft Shipment details Contains 1 SKU and 15 Units Ship from S. Pys…" at bounding box center [566, 285] width 787 height 1219
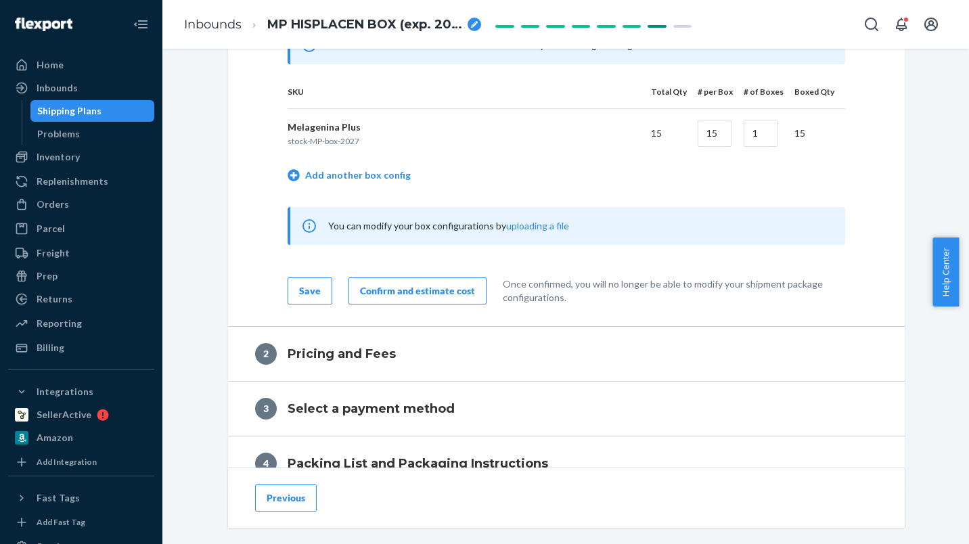
scroll to position [634, 0]
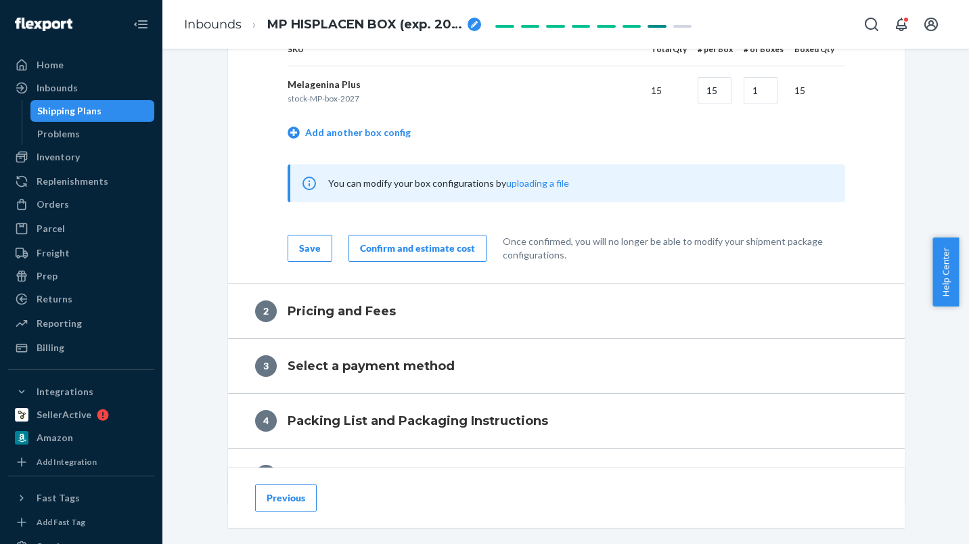
click at [408, 246] on div "Confirm and estimate cost" at bounding box center [417, 249] width 115 height 14
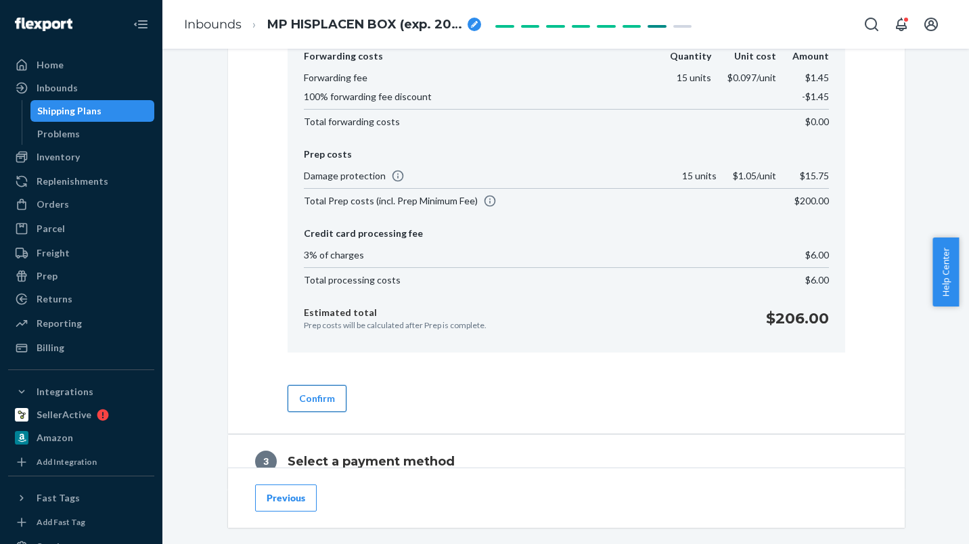
click at [308, 395] on button "Confirm" at bounding box center [317, 398] width 59 height 27
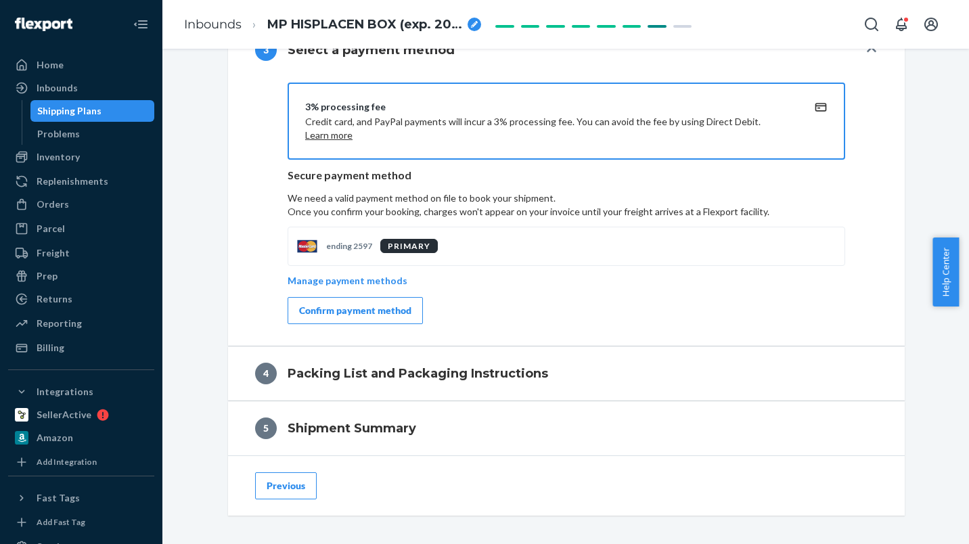
click at [345, 311] on div "Confirm payment method" at bounding box center [355, 311] width 112 height 14
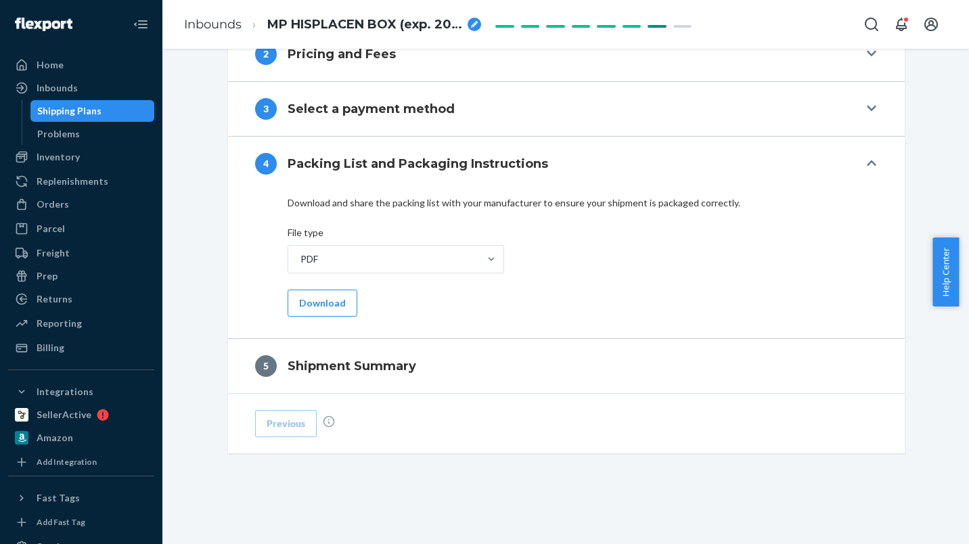
scroll to position [575, 0]
click at [316, 305] on button "Download" at bounding box center [323, 303] width 70 height 27
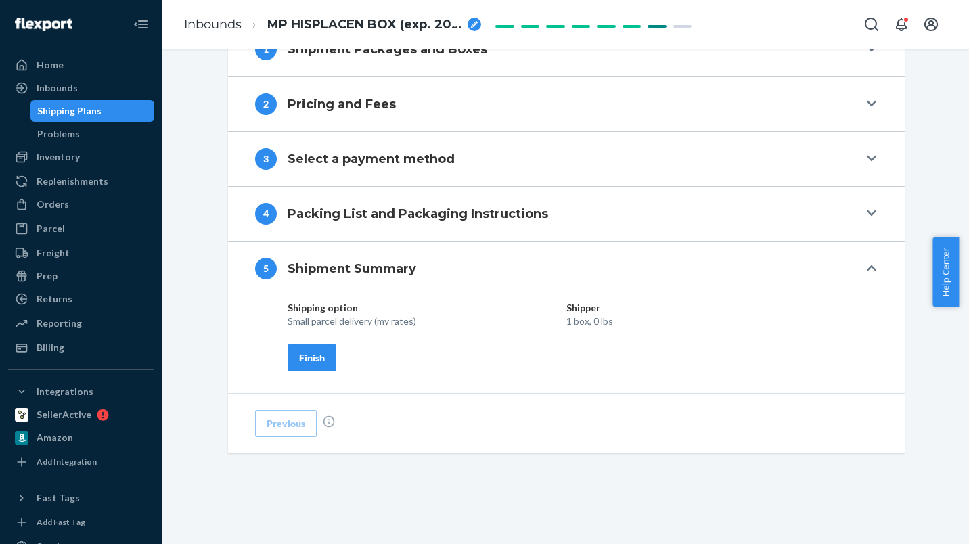
scroll to position [525, 0]
click at [310, 360] on div "Finish" at bounding box center [312, 358] width 26 height 14
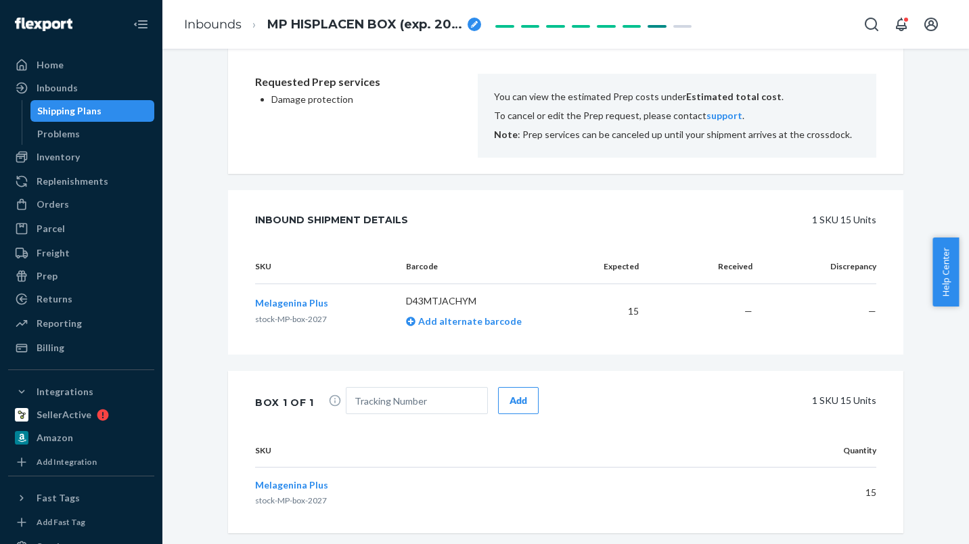
scroll to position [457, 0]
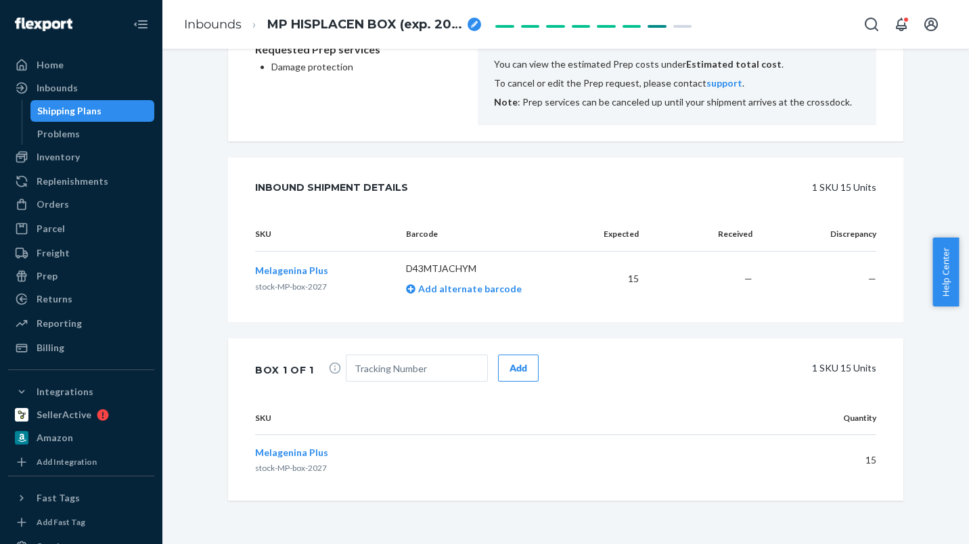
drag, startPoint x: 298, startPoint y: 271, endPoint x: 187, endPoint y: 257, distance: 112.0
click at [187, 257] on div "Shipment Ready to ship Download Shipment ID 1244251 Flexport PO# 9942486 Inboun…" at bounding box center [566, 85] width 787 height 917
click at [389, 371] on input "text" at bounding box center [417, 368] width 142 height 27
paste input "CQ067868932UA"
type input "CQ067868932UA"
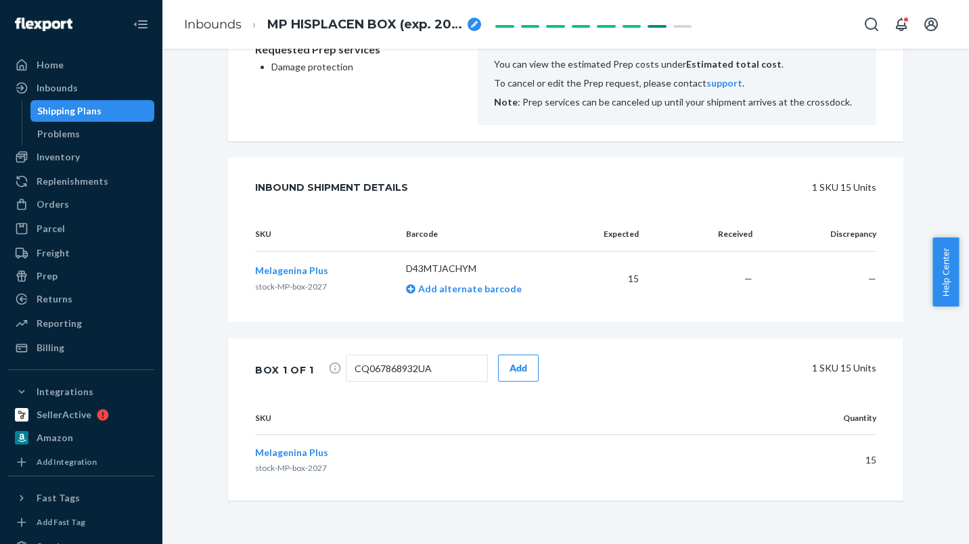
click at [510, 367] on div "Add" at bounding box center [519, 368] width 18 height 14
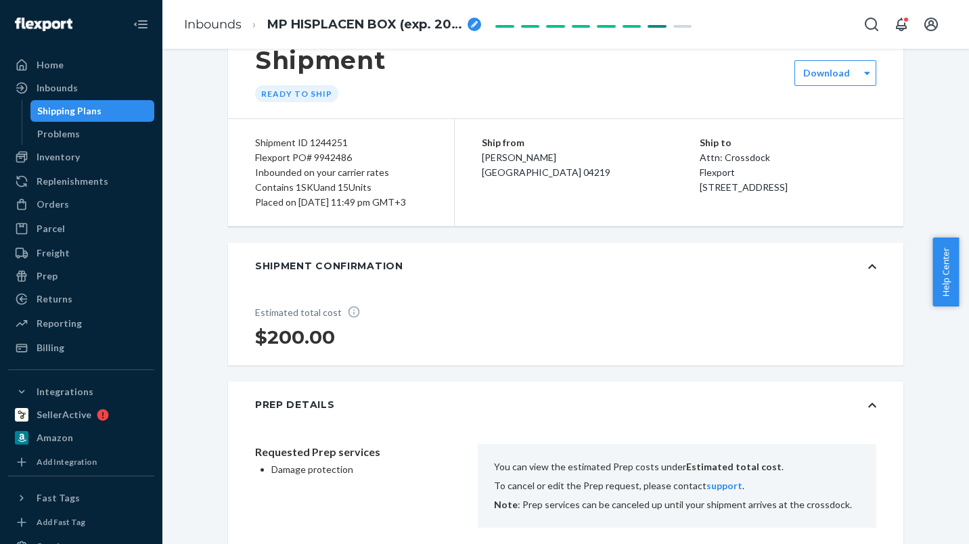
scroll to position [0, 0]
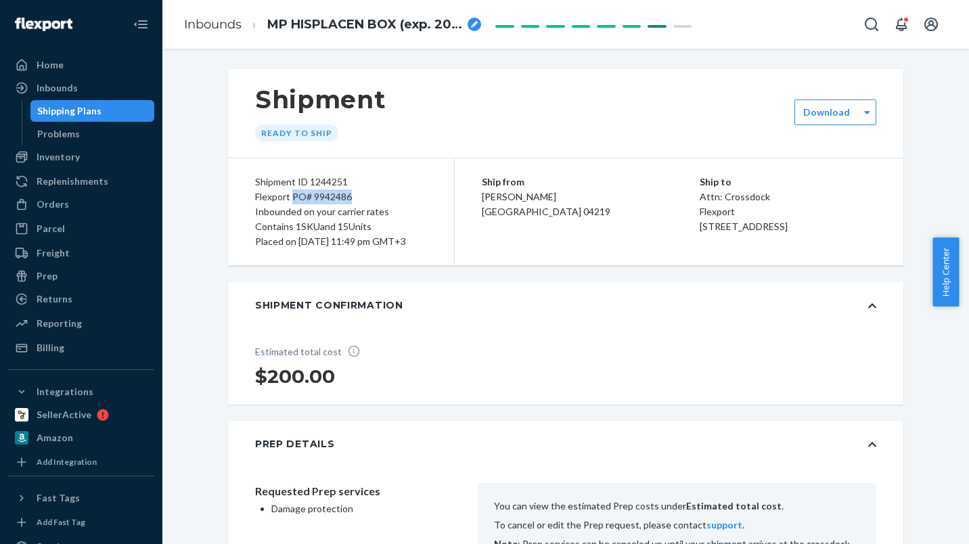
drag, startPoint x: 296, startPoint y: 196, endPoint x: 344, endPoint y: 196, distance: 48.1
click at [344, 196] on div "Flexport PO# 9942486" at bounding box center [341, 197] width 172 height 15
copy div "PO# 9942486"
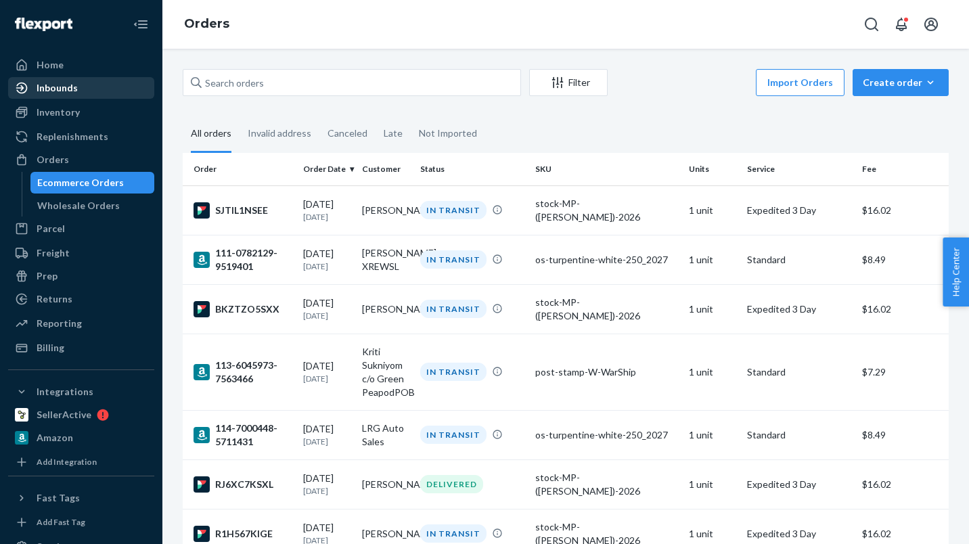
click at [66, 93] on div "Inbounds" at bounding box center [57, 88] width 41 height 14
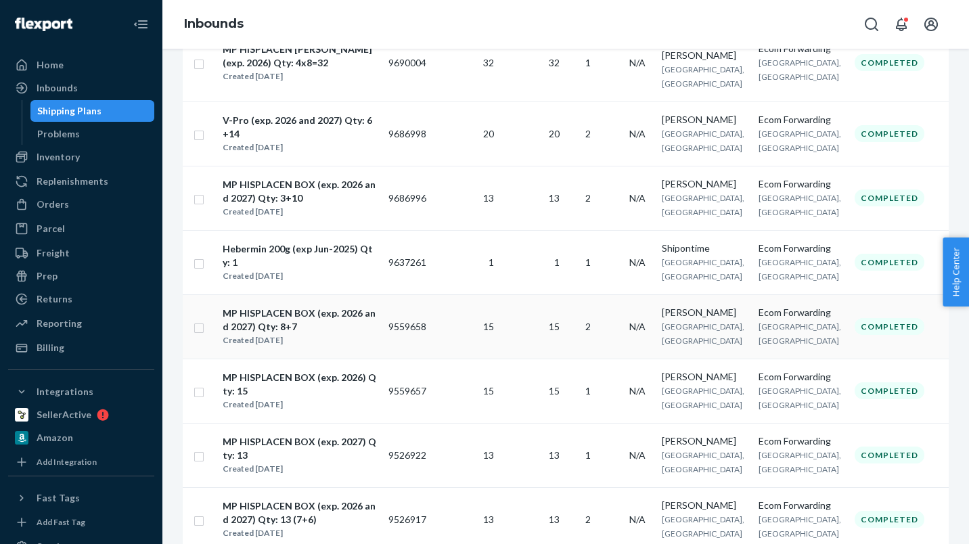
scroll to position [593, 0]
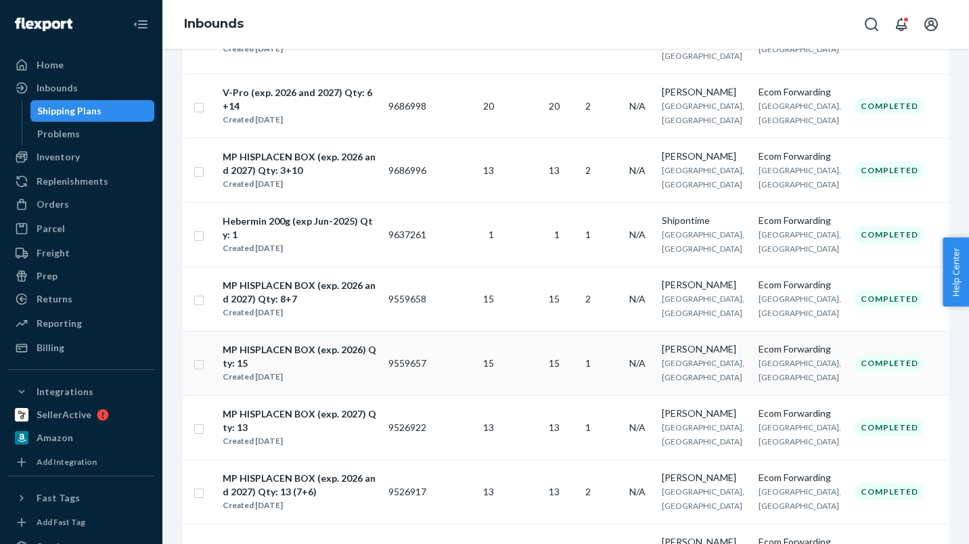
click at [342, 343] on div "MP HISPLACEN BOX (exp. 2026) Qty: 15" at bounding box center [300, 356] width 154 height 27
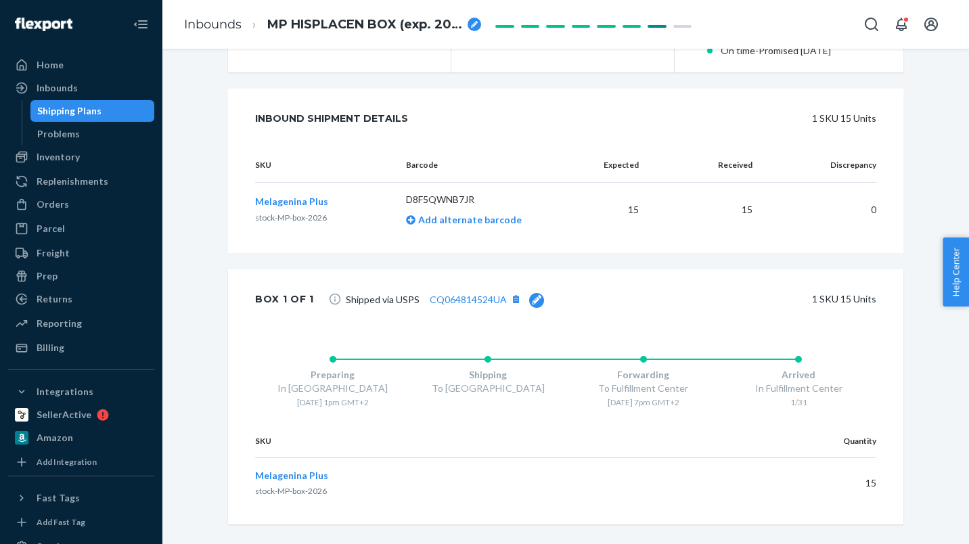
scroll to position [507, 0]
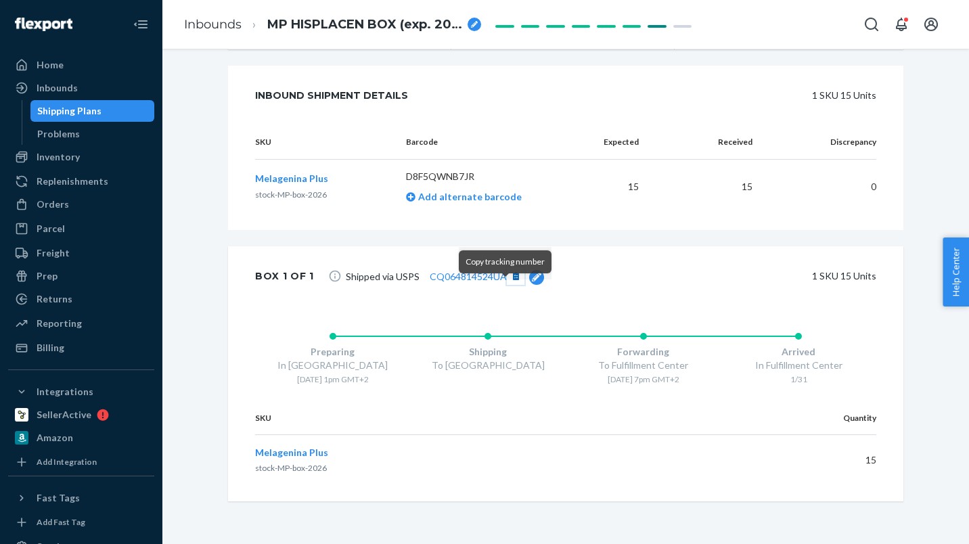
click at [507, 285] on button "[object Object]" at bounding box center [516, 276] width 18 height 18
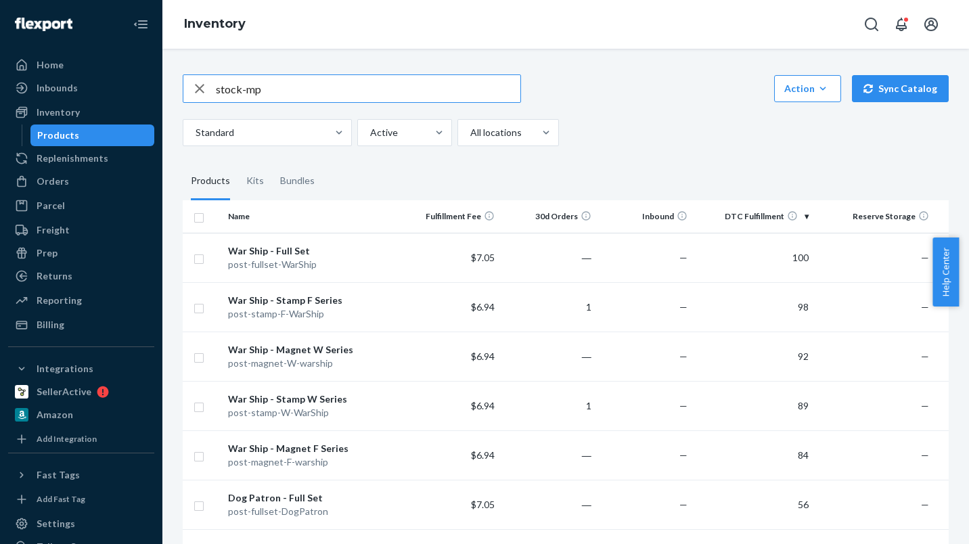
type input "stock-mp"
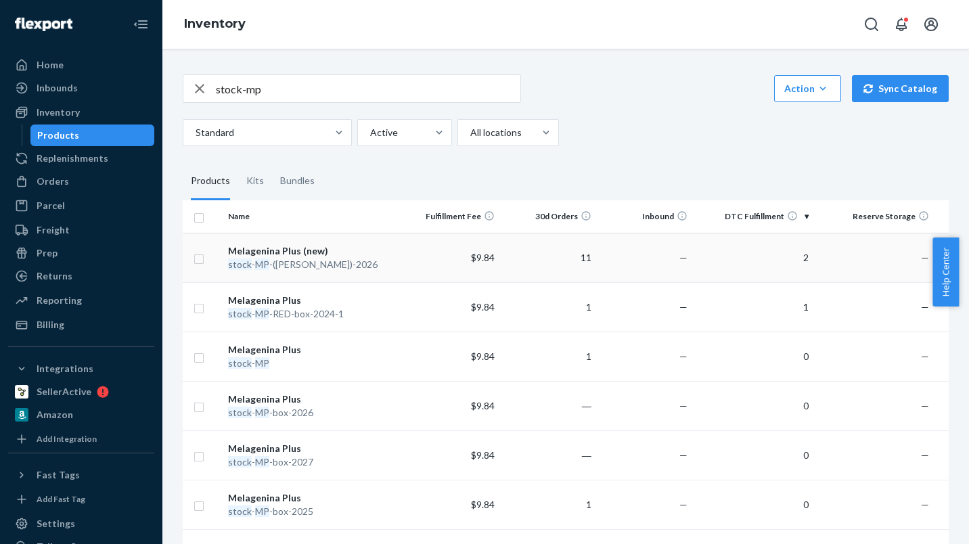
click at [259, 250] on div "Melagenina Plus (new)" at bounding box center [313, 251] width 170 height 14
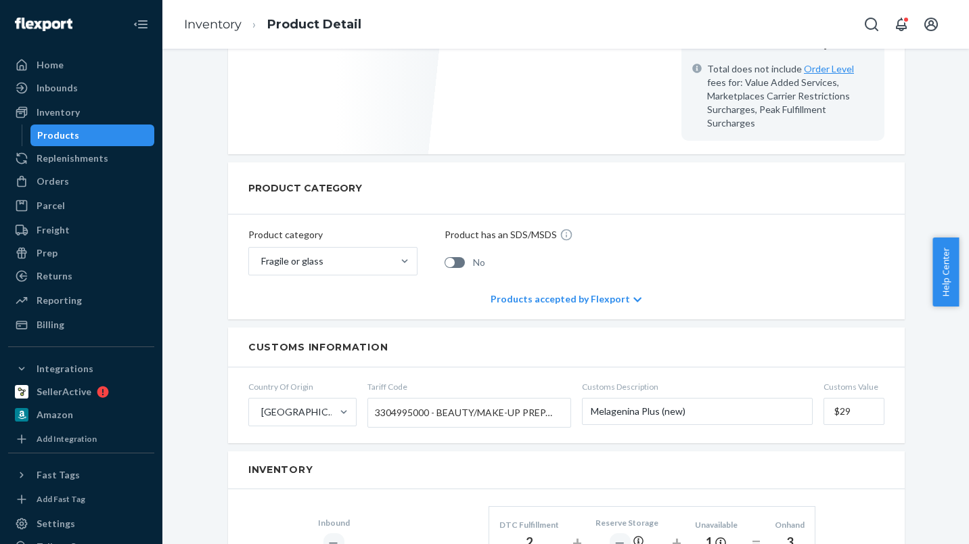
scroll to position [505, 0]
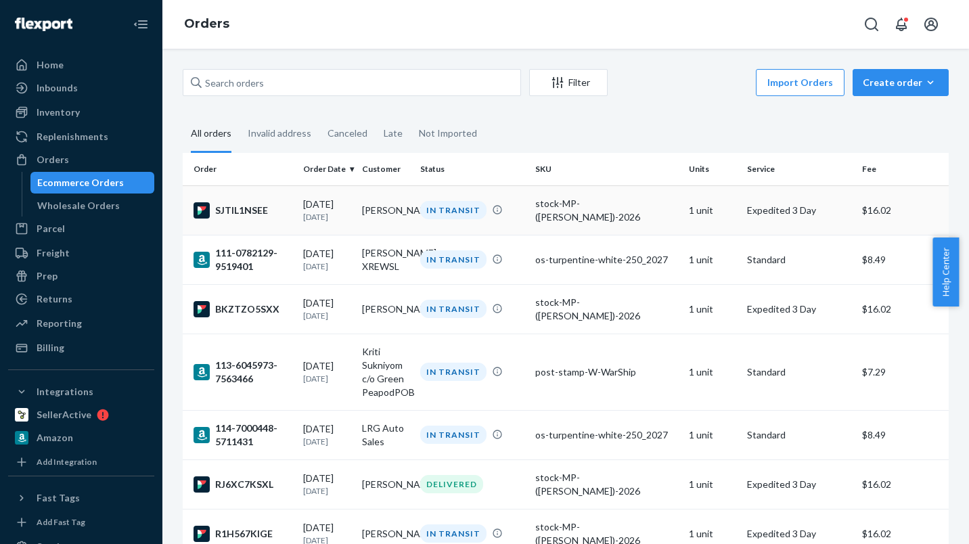
click at [592, 211] on div "stock-MP-([PERSON_NAME])-2026" at bounding box center [606, 210] width 142 height 27
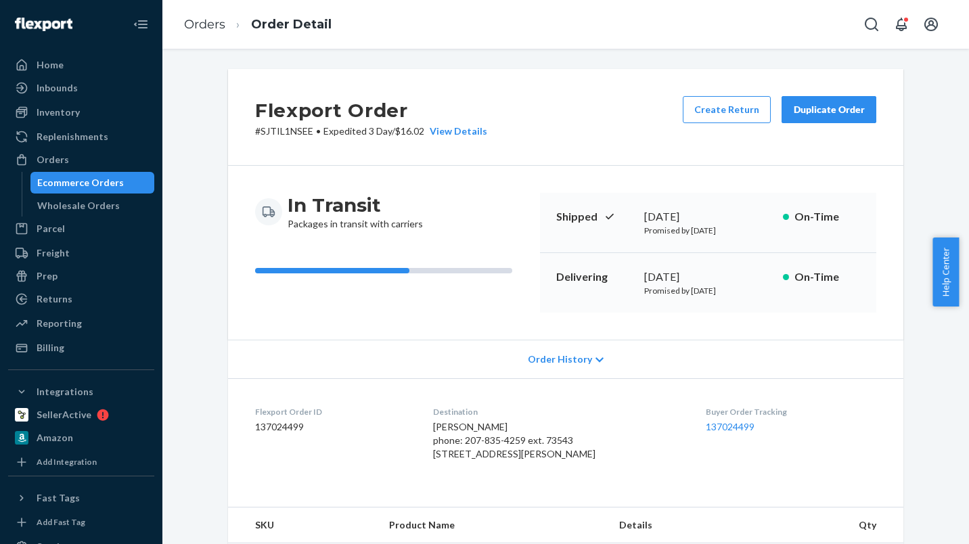
click at [833, 112] on div "Duplicate Order" at bounding box center [829, 110] width 72 height 14
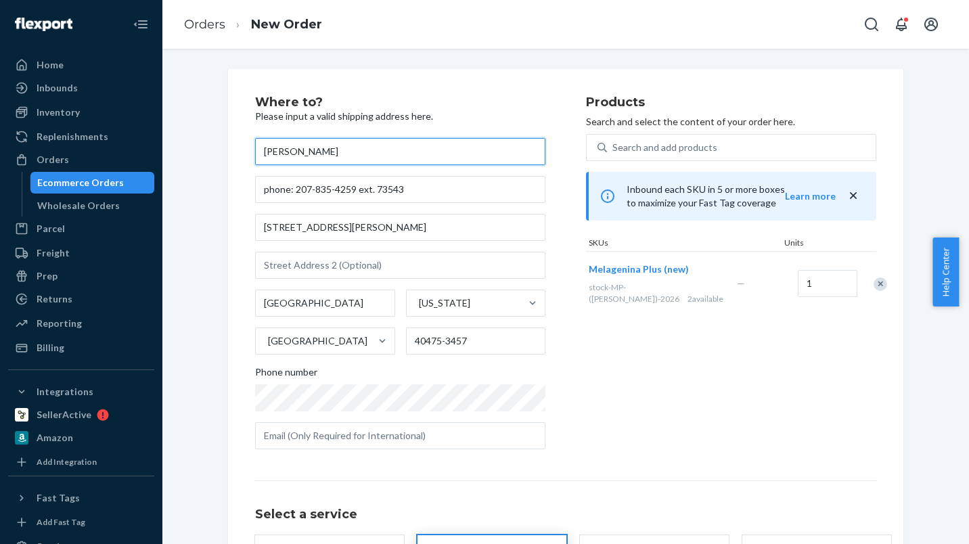
click at [218, 151] on div "Where to? Please input a valid shipping address here. [PERSON_NAME] phone: 207-…" at bounding box center [566, 370] width 696 height 602
paste input "[PERSON_NAME]"
type input "[PERSON_NAME]"
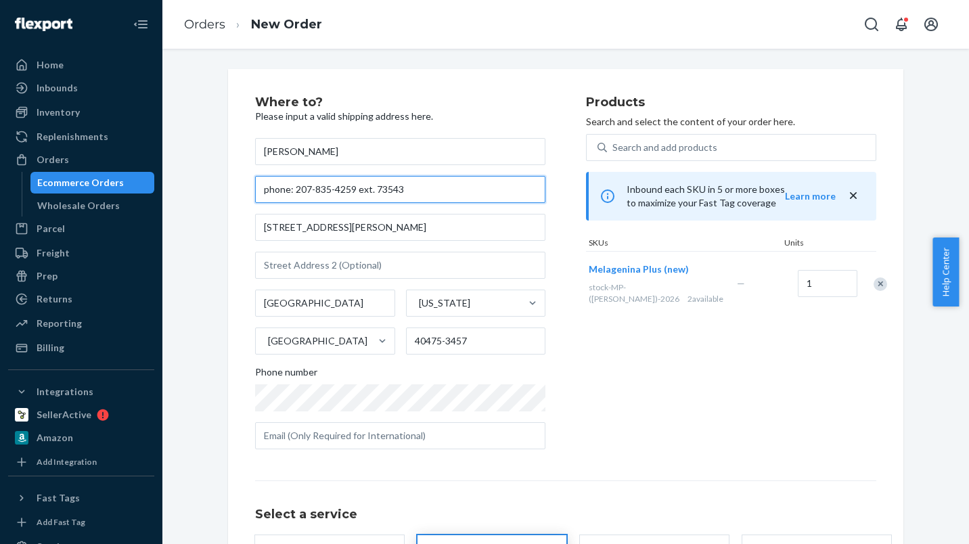
click at [175, 190] on div "Where to? Please input a valid shipping address here. [PERSON_NAME] phone: 207-…" at bounding box center [566, 376] width 787 height 615
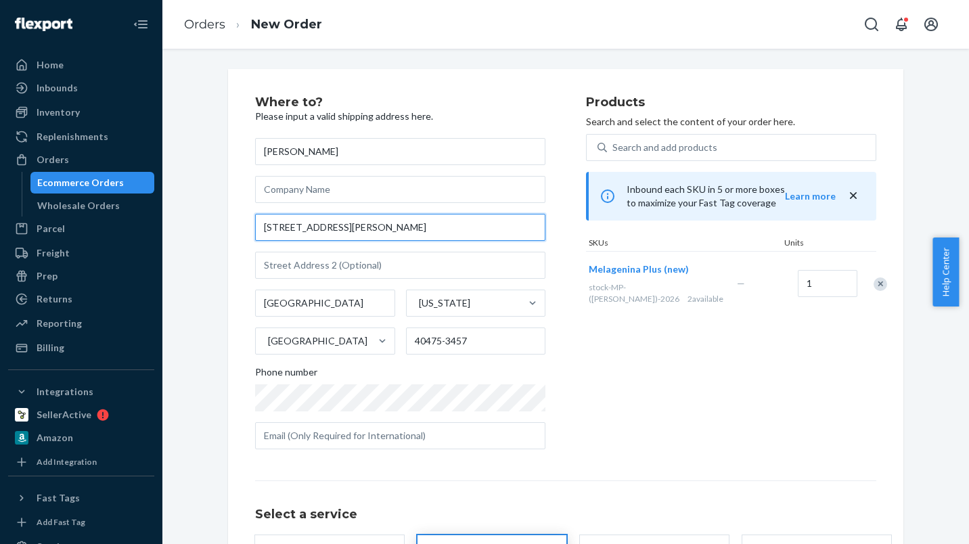
drag, startPoint x: 368, startPoint y: 229, endPoint x: 185, endPoint y: 230, distance: 182.8
click at [185, 230] on div "Where to? Please input a valid shipping address here. [PERSON_NAME] [STREET_ADD…" at bounding box center [566, 376] width 787 height 615
paste input "[STREET_ADDRESS]"
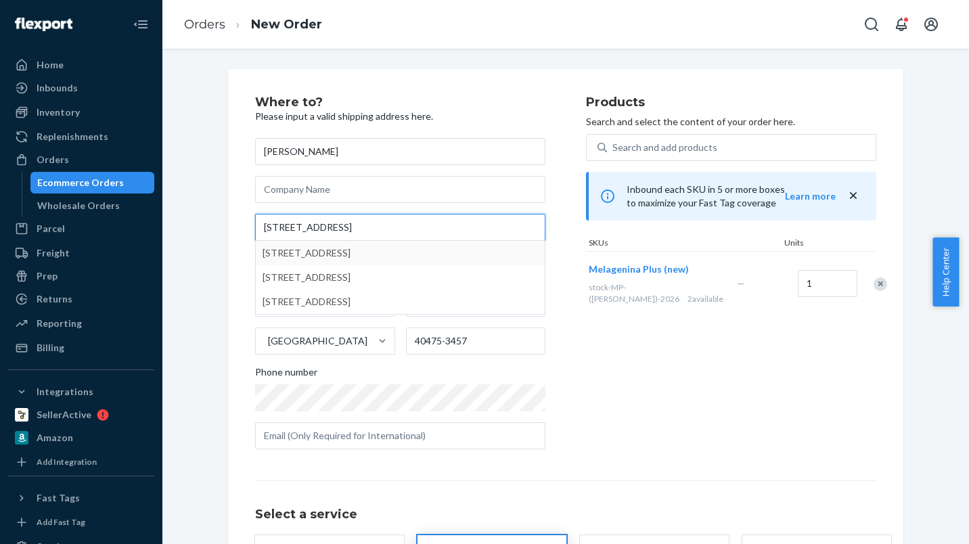
type input "[STREET_ADDRESS]"
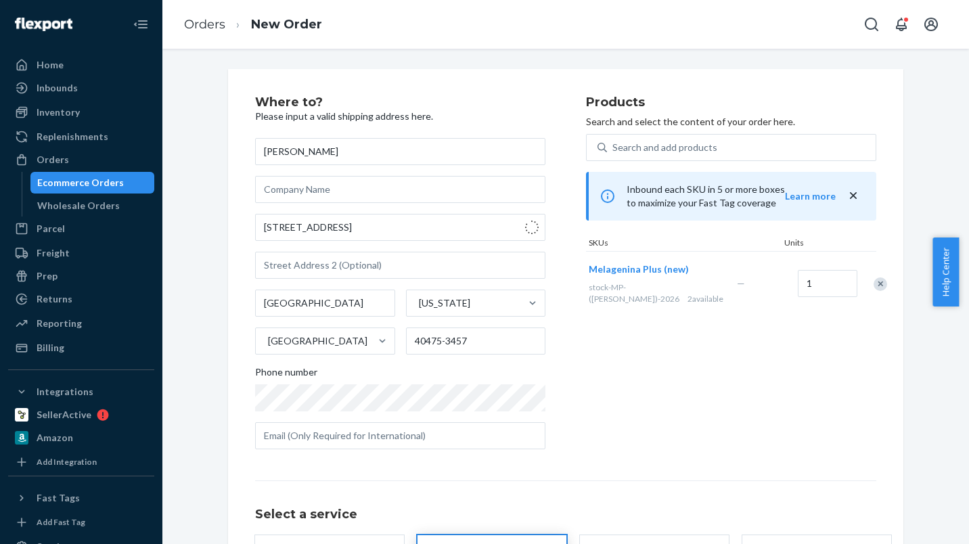
type input "[GEOGRAPHIC_DATA]"
drag, startPoint x: 449, startPoint y: 338, endPoint x: 337, endPoint y: 339, distance: 112.4
click at [341, 338] on div "[GEOGRAPHIC_DATA] [US_STATE] [GEOGRAPHIC_DATA] 78520" at bounding box center [400, 322] width 290 height 65
paste input "-8979"
type input "78520-8979"
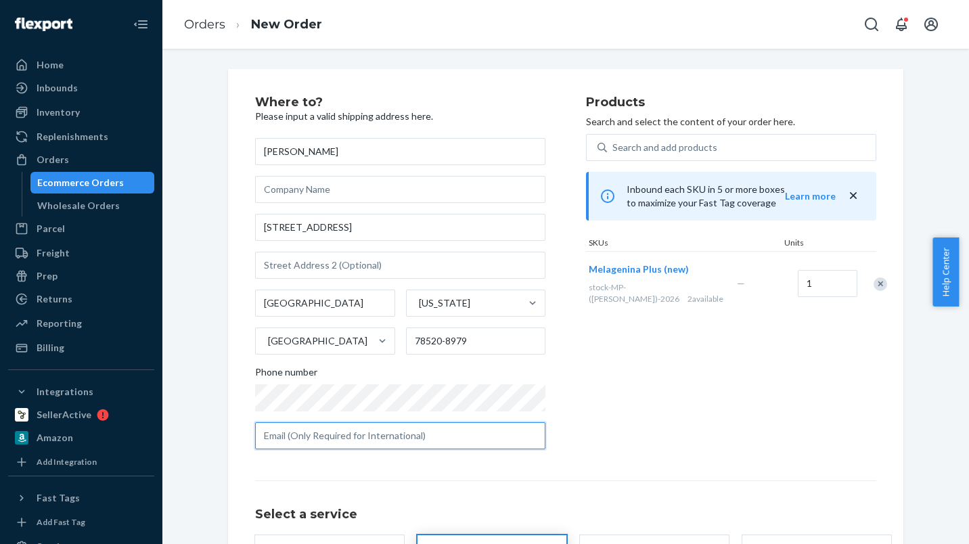
click at [384, 430] on input "text" at bounding box center [400, 435] width 290 height 27
paste input "[EMAIL_ADDRESS][DOMAIN_NAME]"
type input "[EMAIL_ADDRESS][DOMAIN_NAME]"
click at [730, 414] on div "Products Search and select the content of your order here. Search and add produ…" at bounding box center [731, 278] width 290 height 364
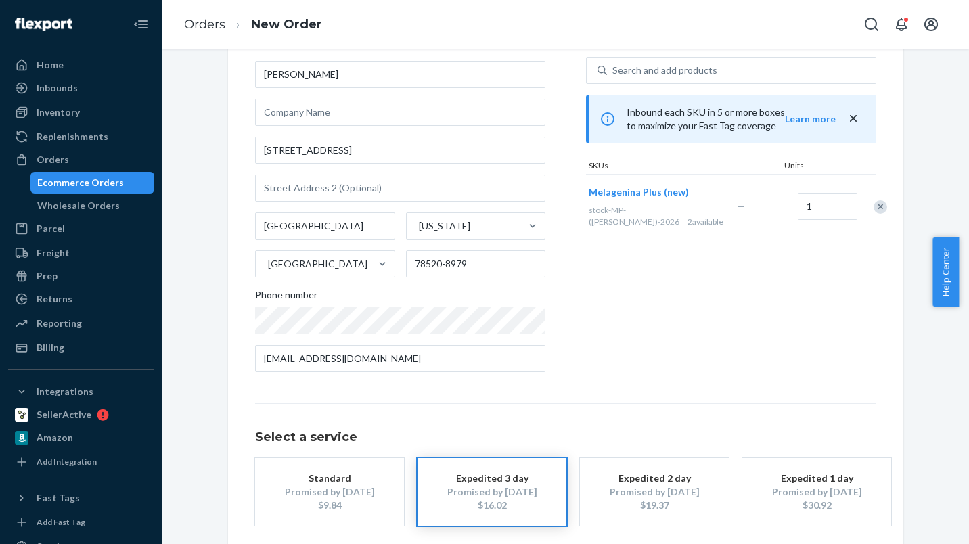
scroll to position [139, 0]
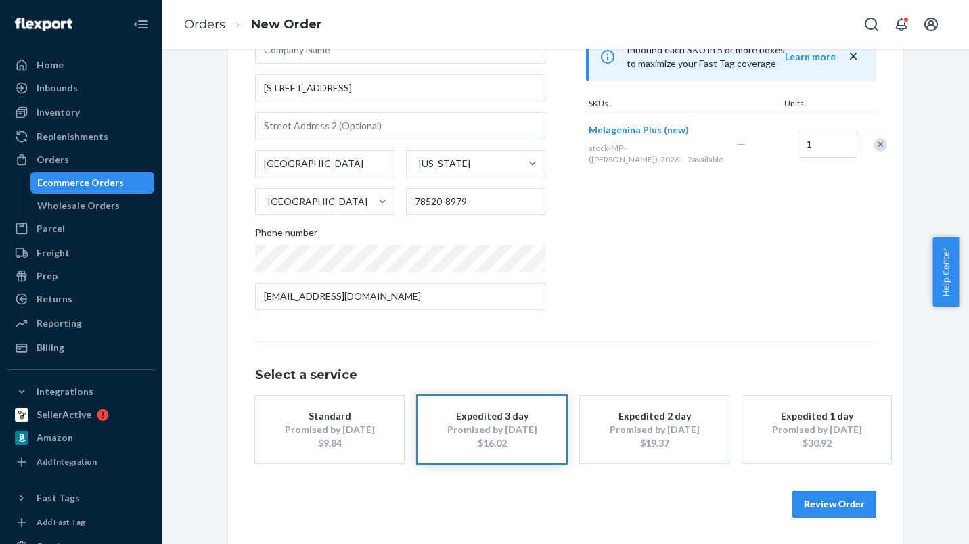
click at [332, 430] on div "Promised by [DATE]" at bounding box center [330, 430] width 108 height 14
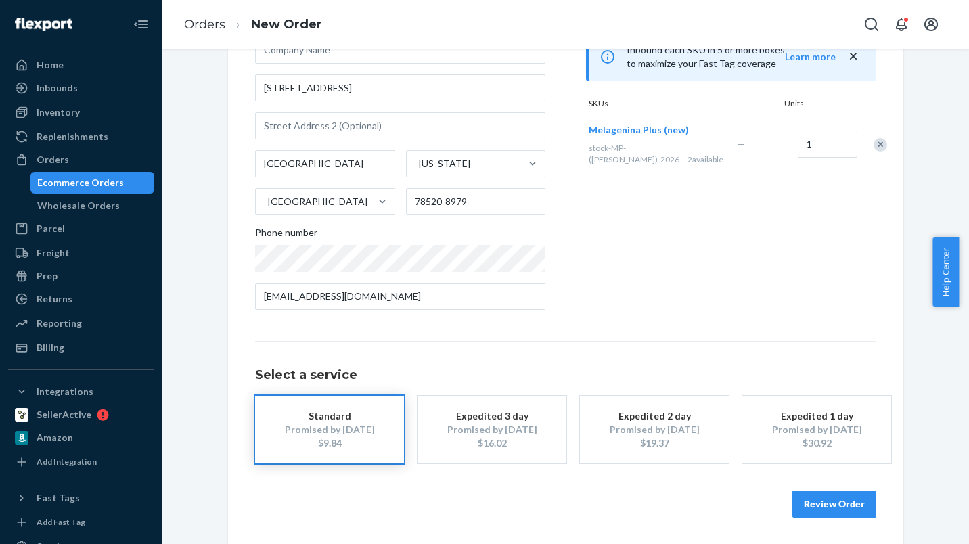
click at [834, 503] on button "Review Order" at bounding box center [835, 504] width 84 height 27
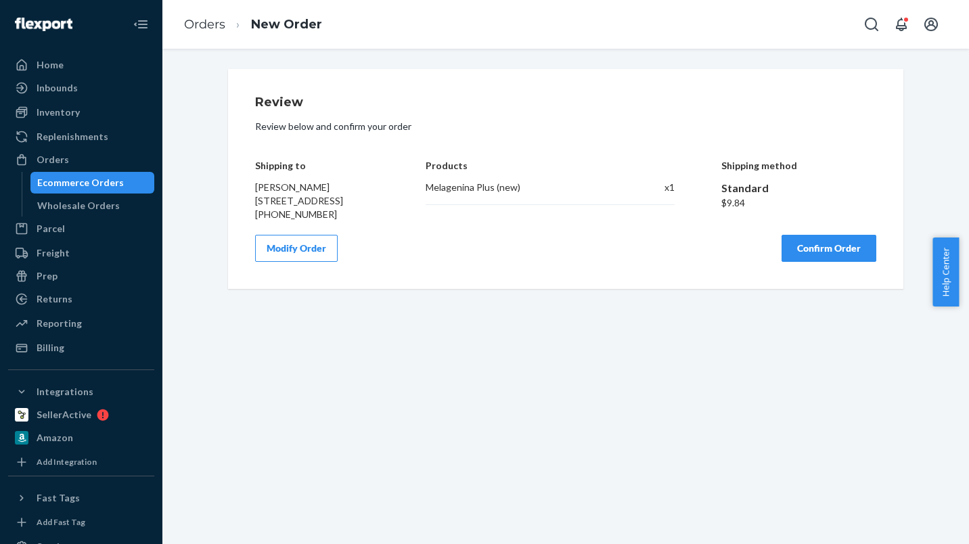
click at [831, 262] on button "Confirm Order" at bounding box center [829, 248] width 95 height 27
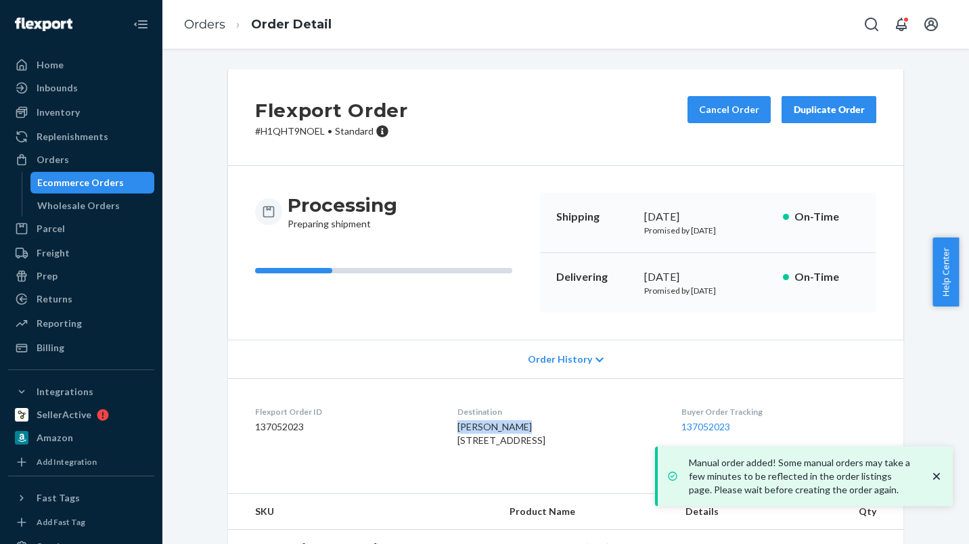
drag, startPoint x: 489, startPoint y: 425, endPoint x: 445, endPoint y: 428, distance: 44.1
click at [458, 428] on div "[PERSON_NAME] [STREET_ADDRESS]" at bounding box center [559, 433] width 202 height 27
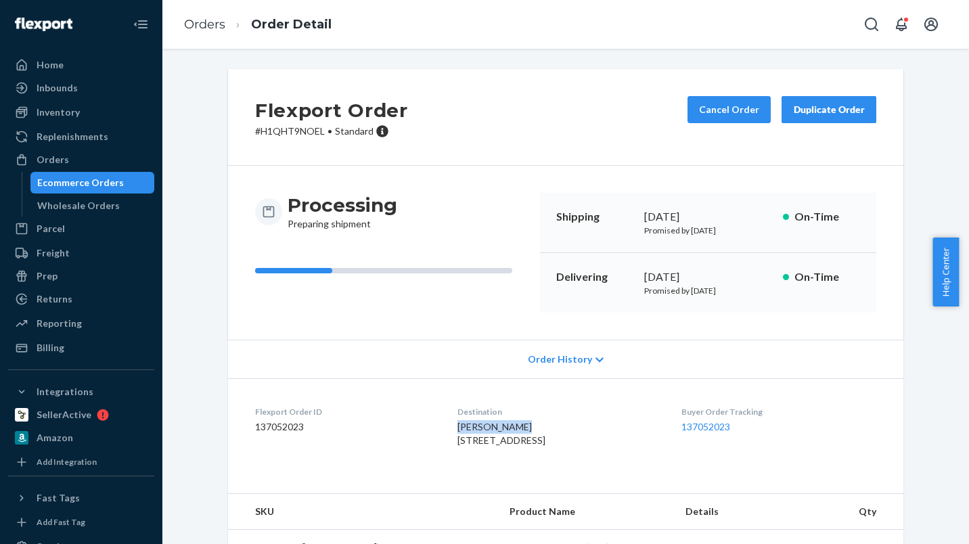
copy span "[PERSON_NAME]"
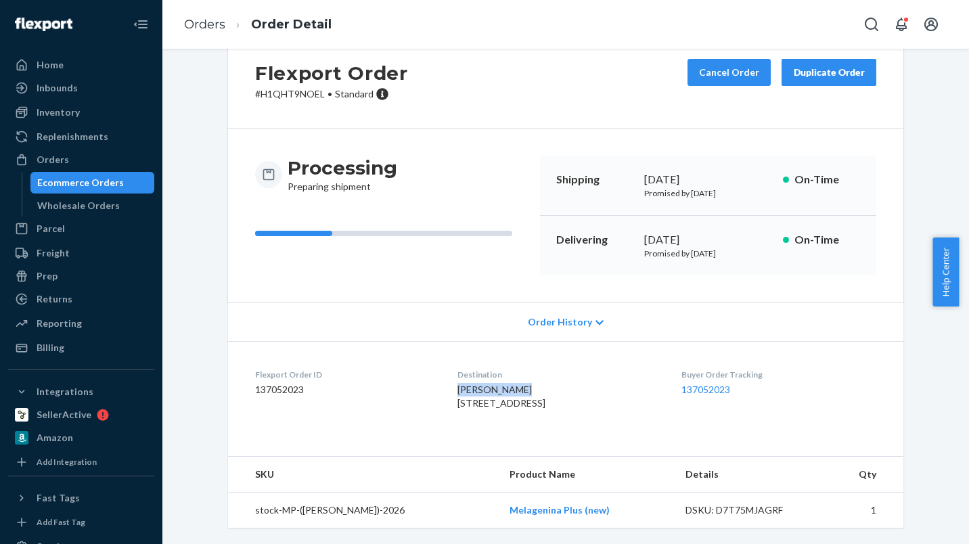
scroll to position [64, 0]
click at [549, 512] on link "Melagenina Plus (new)" at bounding box center [560, 510] width 100 height 12
